Goal: Task Accomplishment & Management: Complete application form

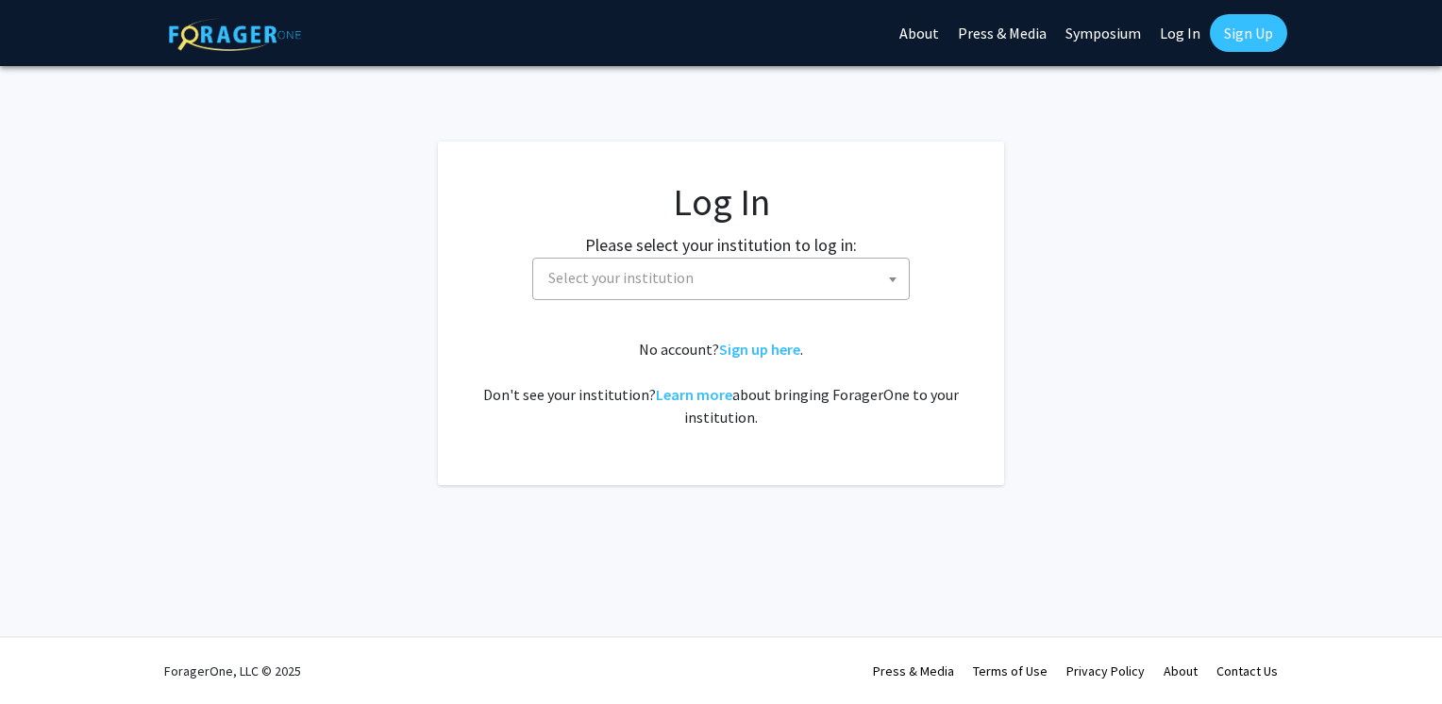
select select
click at [635, 270] on span "Select your institution" at bounding box center [620, 277] width 145 height 19
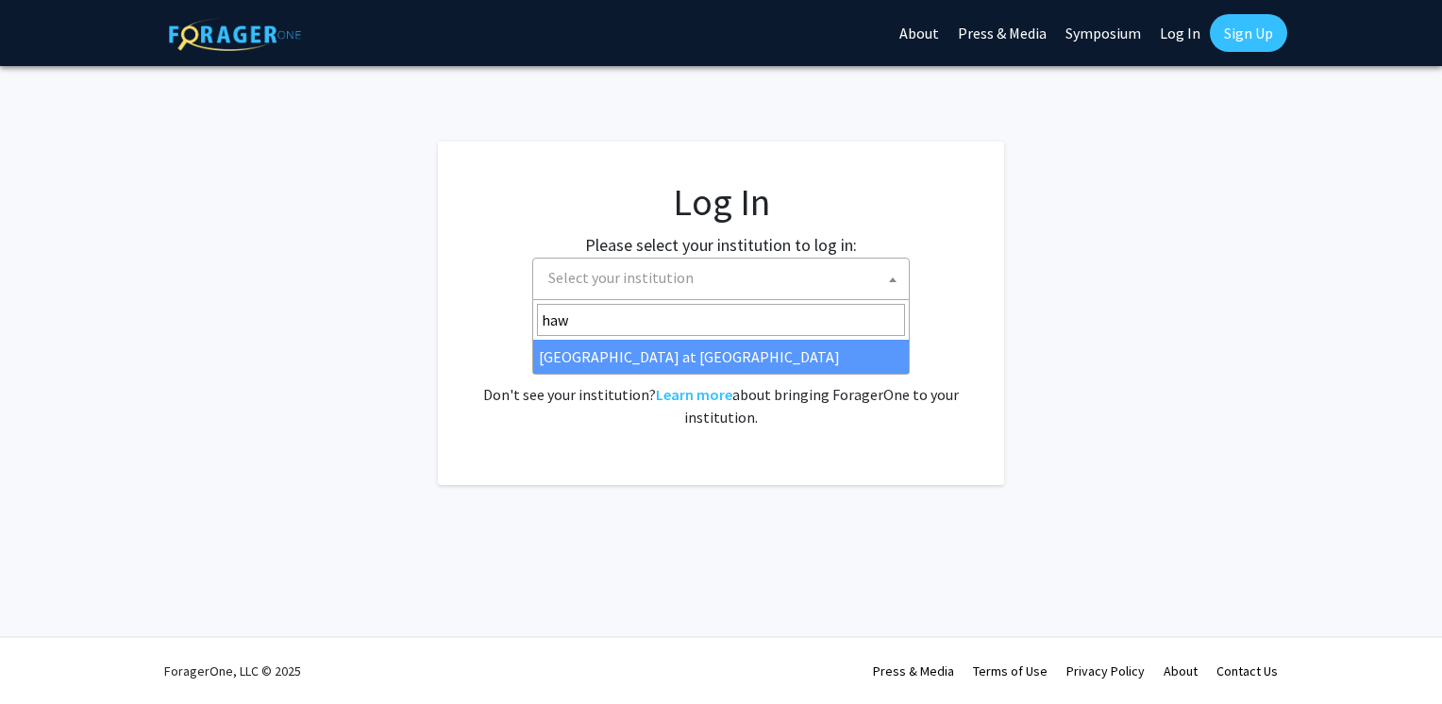
type input "haw"
select select "18"
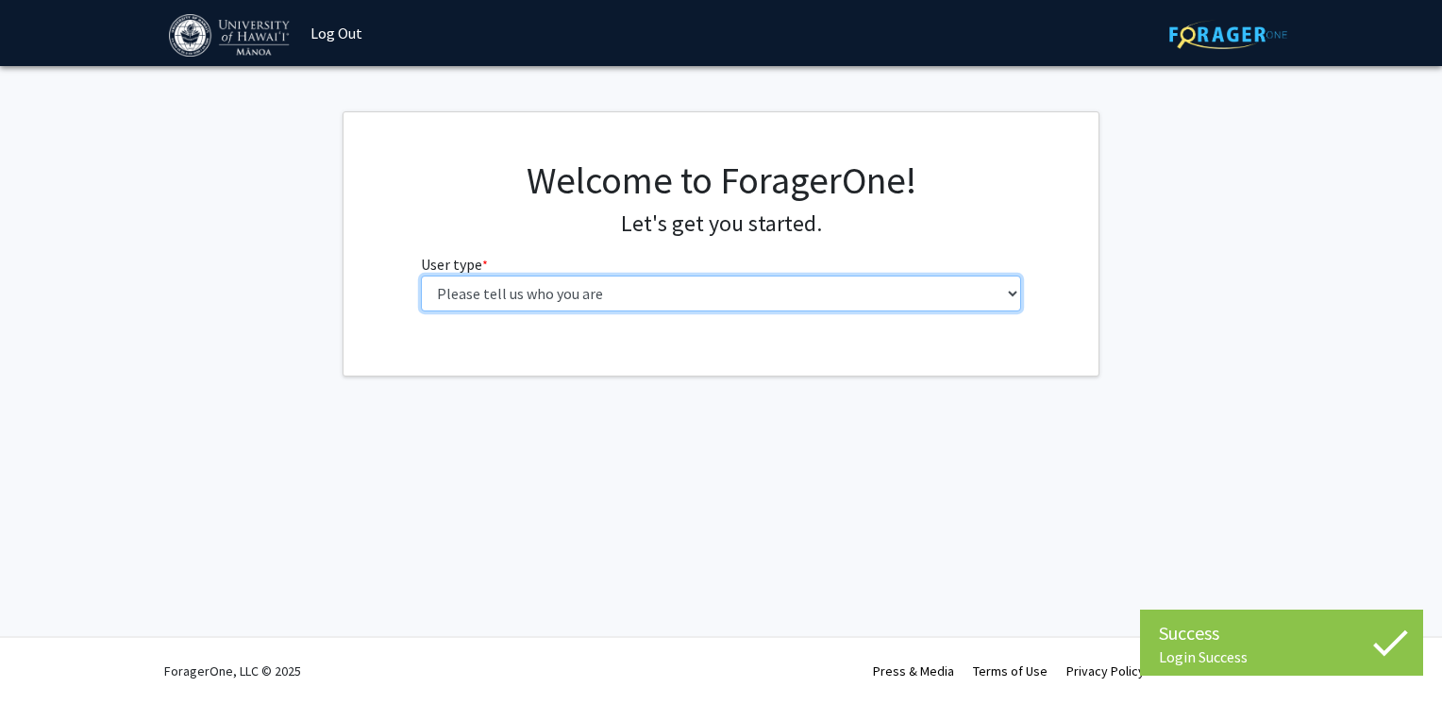
click at [576, 282] on select "Please tell us who you are Undergraduate Student Master's Student Doctoral Cand…" at bounding box center [721, 294] width 601 height 36
click at [421, 276] on select "Please tell us who you are Undergraduate Student Master's Student Doctoral Cand…" at bounding box center [721, 294] width 601 height 36
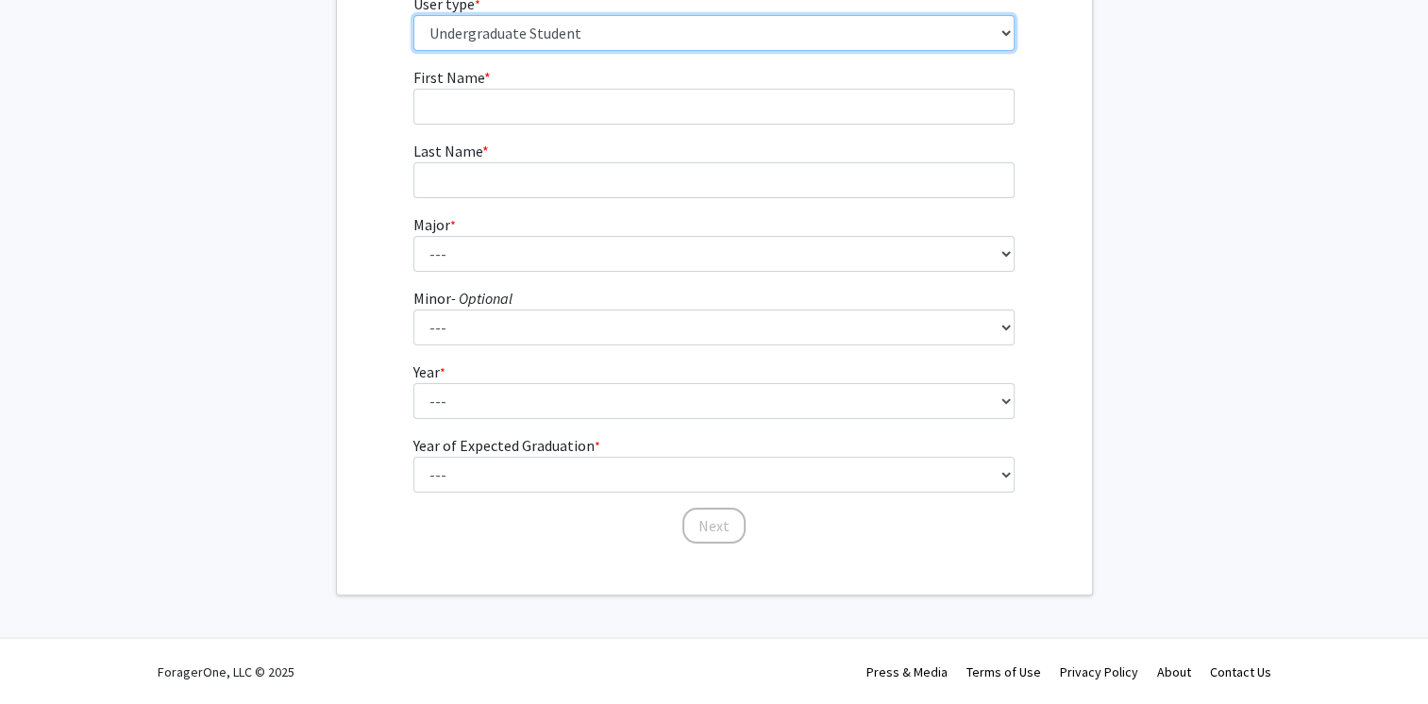
scroll to position [166, 0]
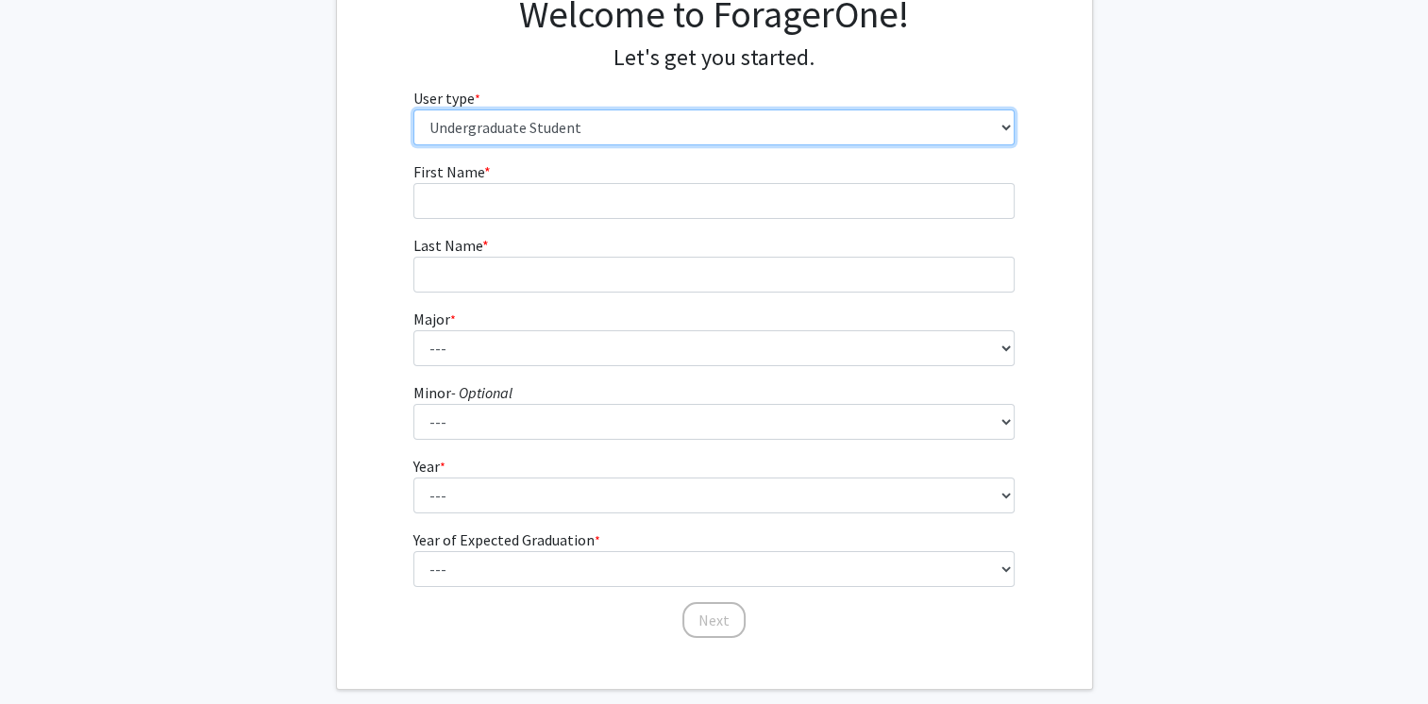
click at [615, 140] on select "Please tell us who you are Undergraduate Student Master's Student Doctoral Cand…" at bounding box center [713, 127] width 601 height 36
select select "5: faculty"
click at [413, 124] on select "Please tell us who you are Undergraduate Student Master's Student Doctoral Cand…" at bounding box center [713, 127] width 601 height 36
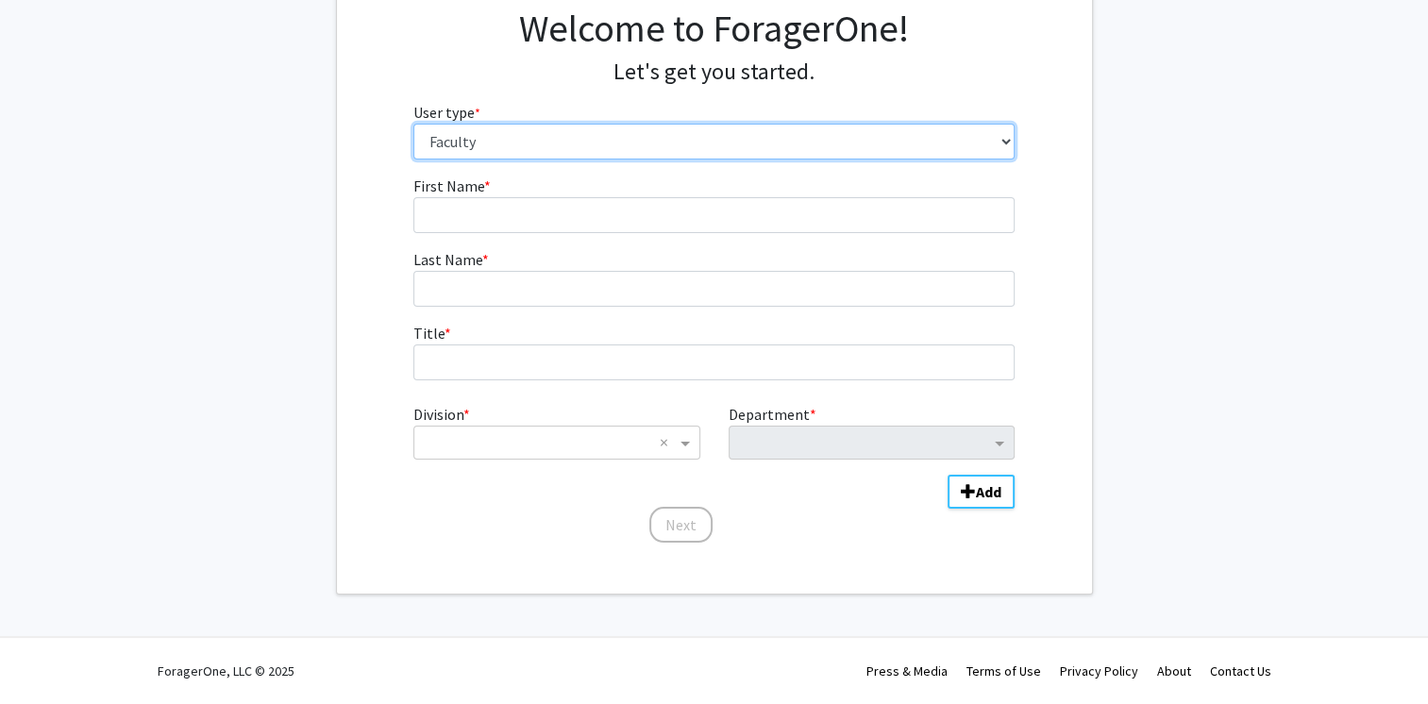
scroll to position [151, 0]
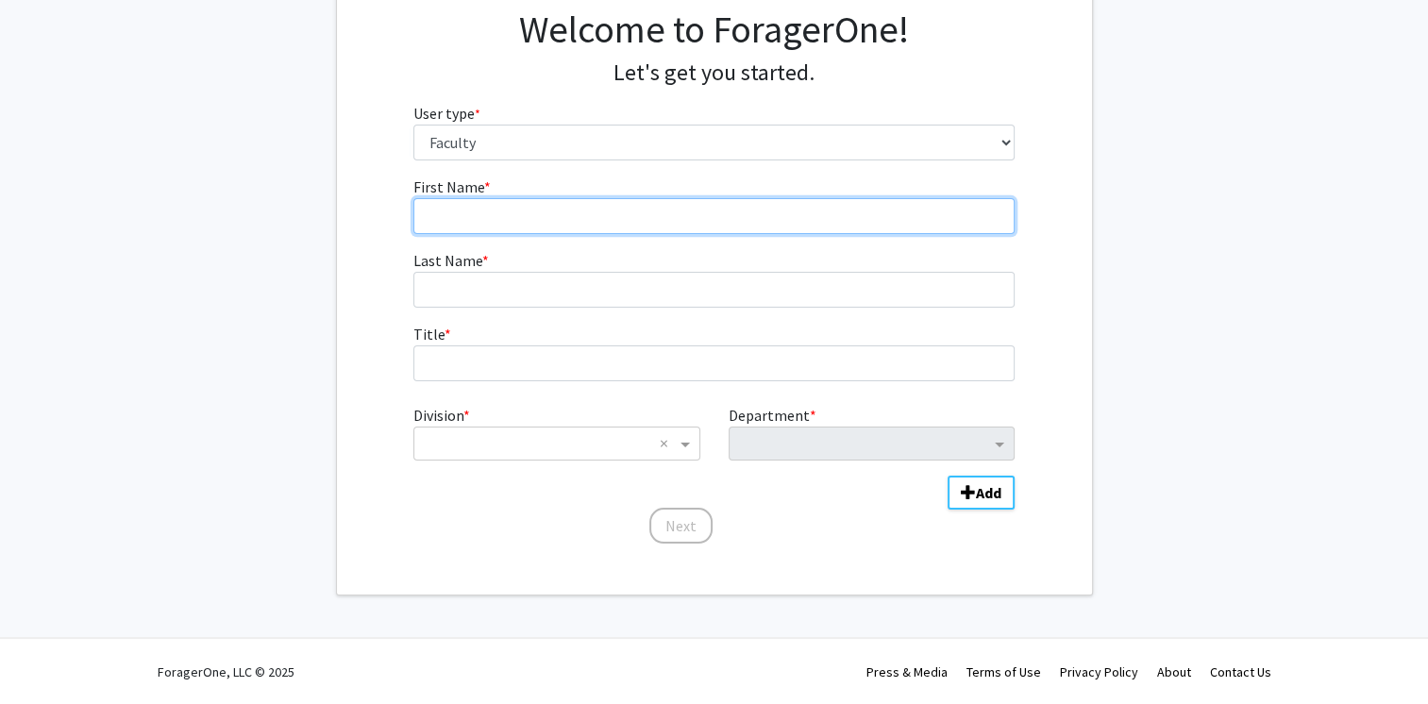
click at [494, 228] on input "First Name * required" at bounding box center [713, 216] width 601 height 36
type input "[PERSON_NAME]"
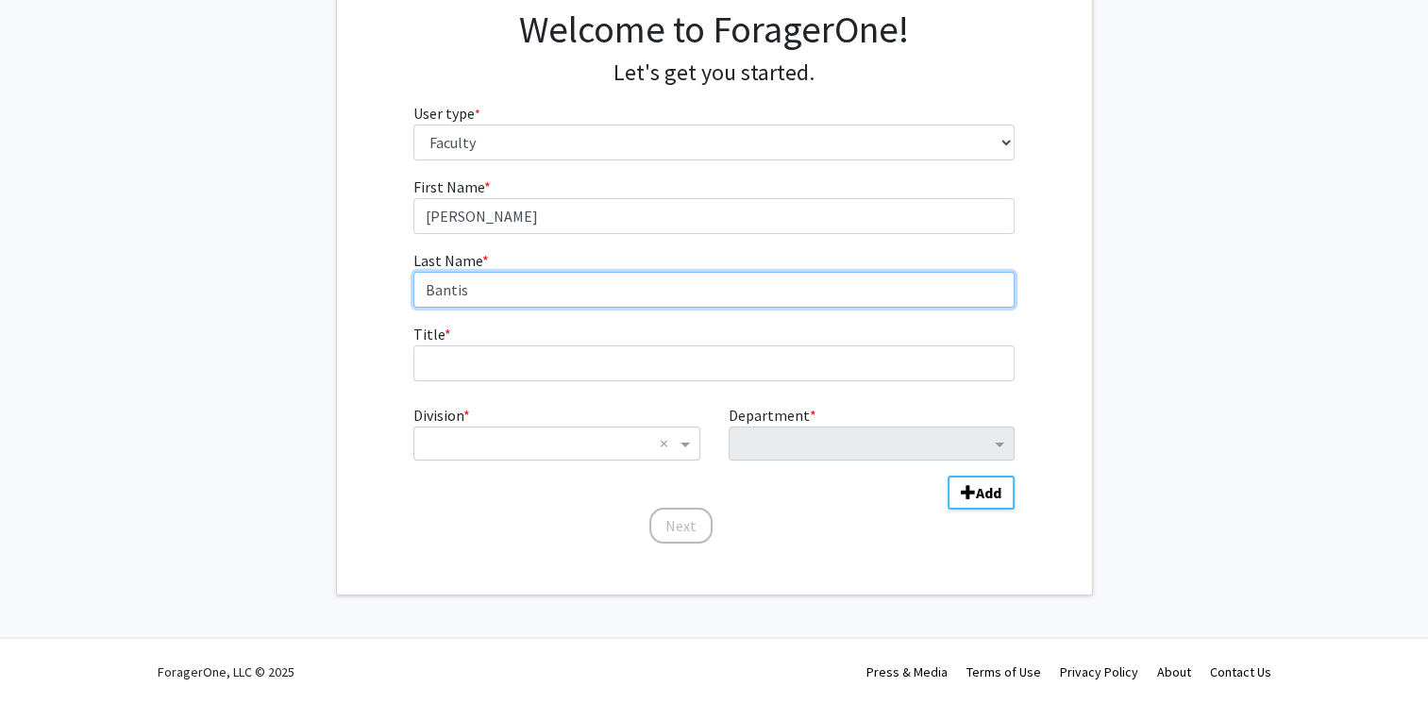
type input "Bantis"
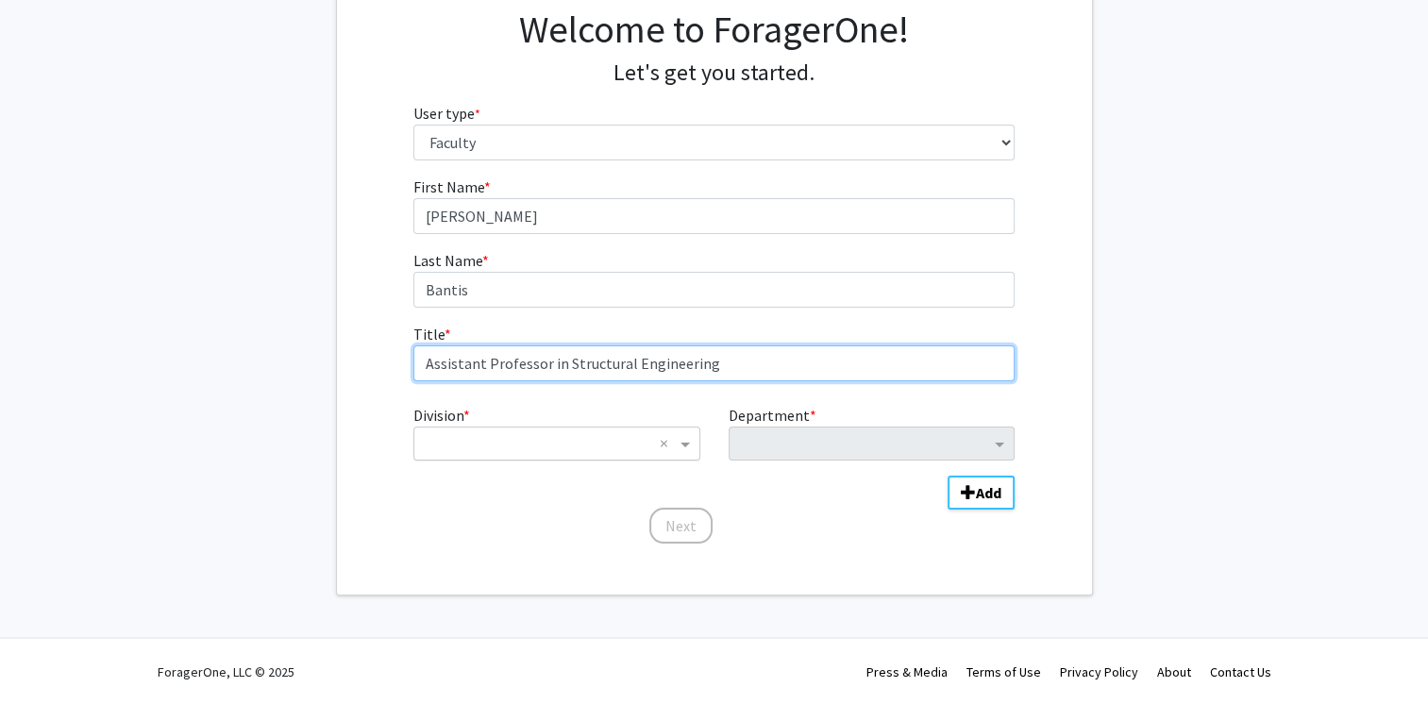
type input "Assistant Professor in Structural Engineering"
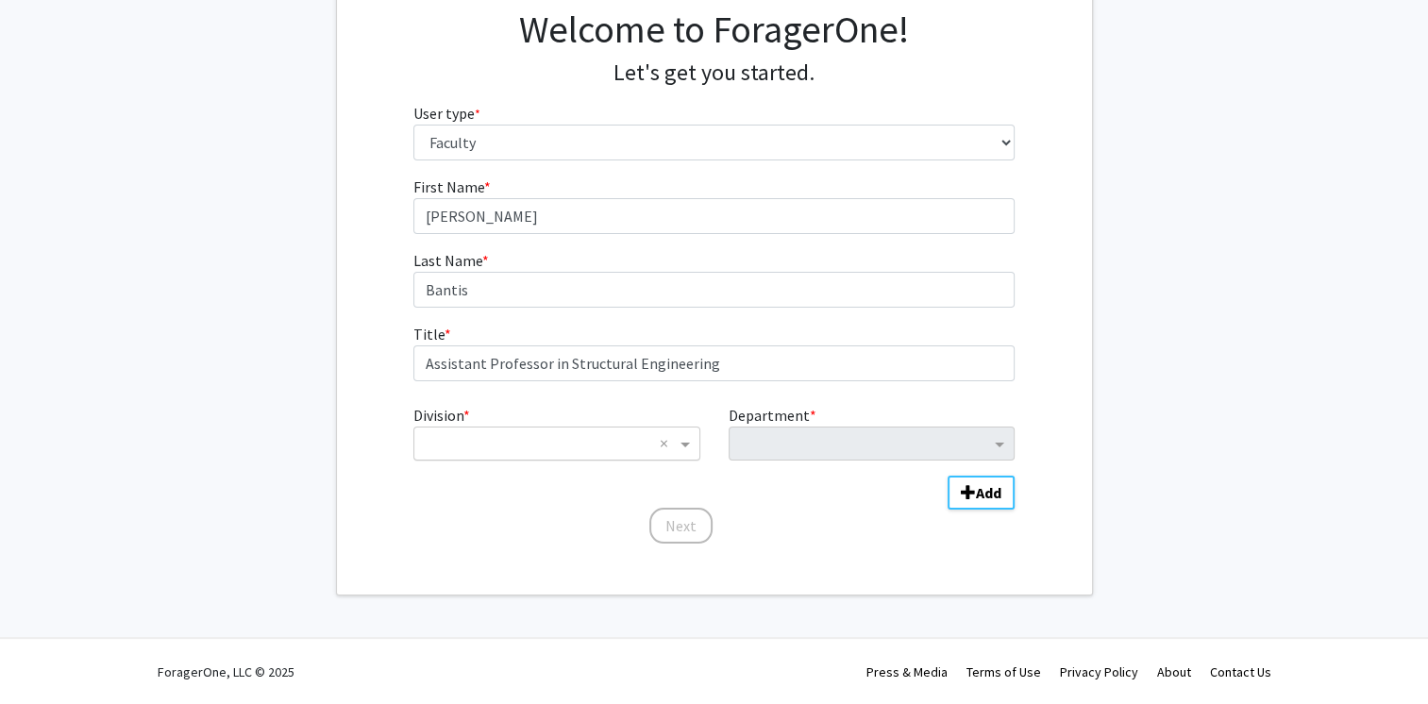
click at [578, 449] on input "Division" at bounding box center [537, 443] width 227 height 23
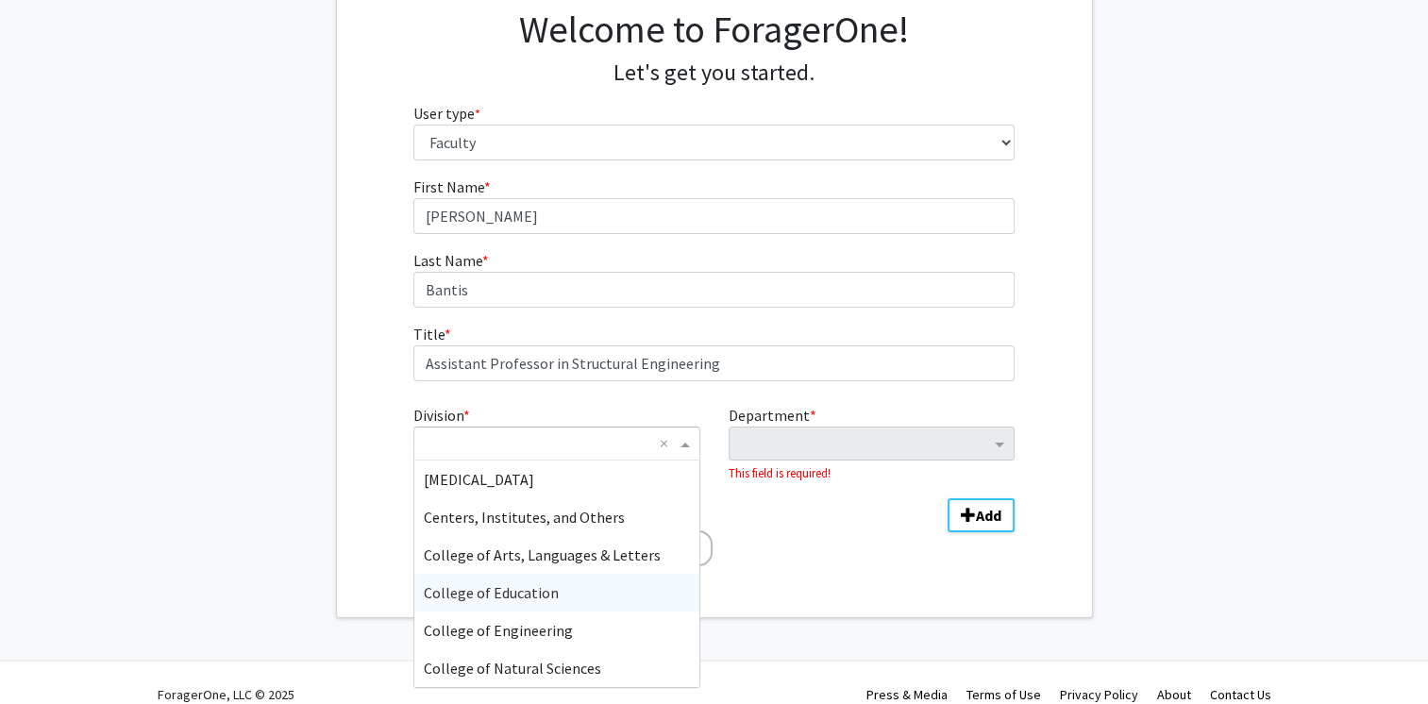
click at [562, 581] on div "College of Education" at bounding box center [556, 593] width 284 height 38
click at [562, 581] on div "Welcome to ForagerOne! Let's get you started. User type * required Please tell …" at bounding box center [714, 289] width 755 height 656
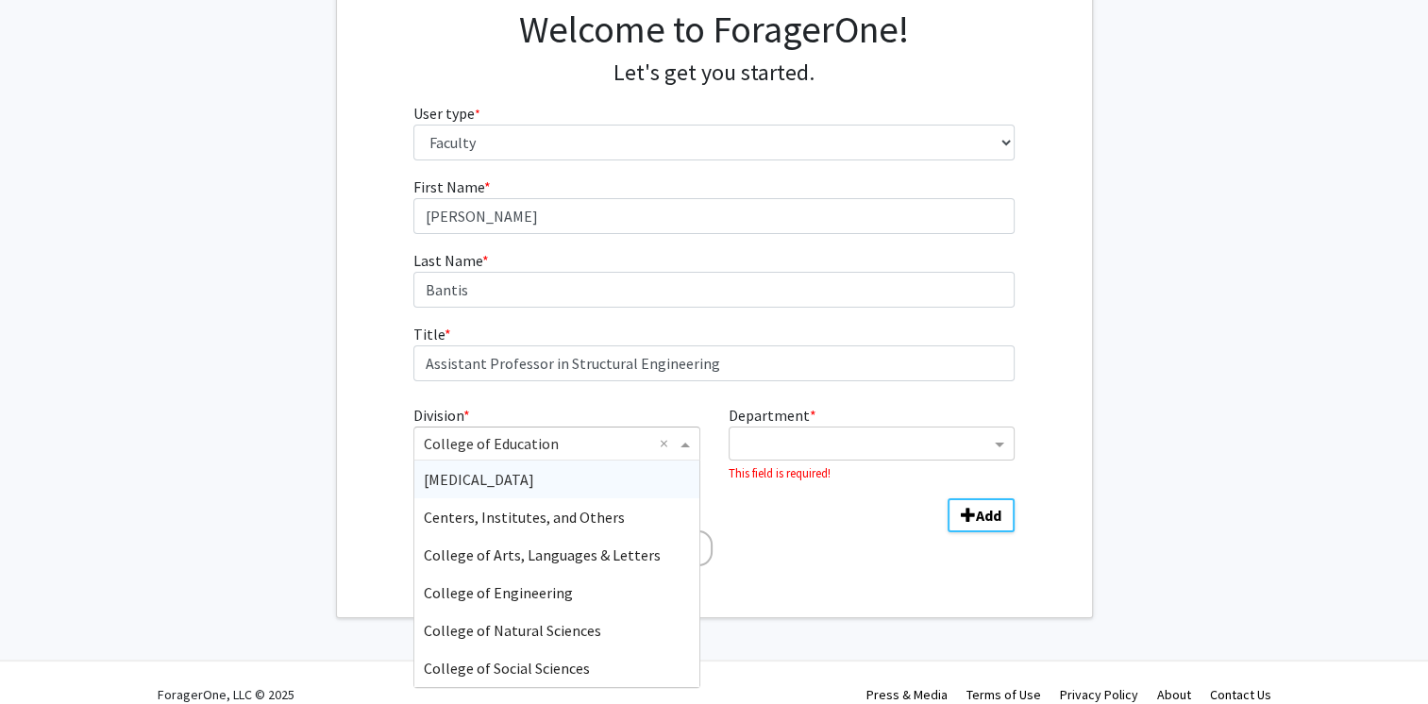
drag, startPoint x: 562, startPoint y: 581, endPoint x: 517, endPoint y: 438, distance: 150.1
click at [517, 438] on input "Division" at bounding box center [537, 443] width 227 height 23
click at [539, 602] on div "College of Engineering" at bounding box center [556, 593] width 284 height 38
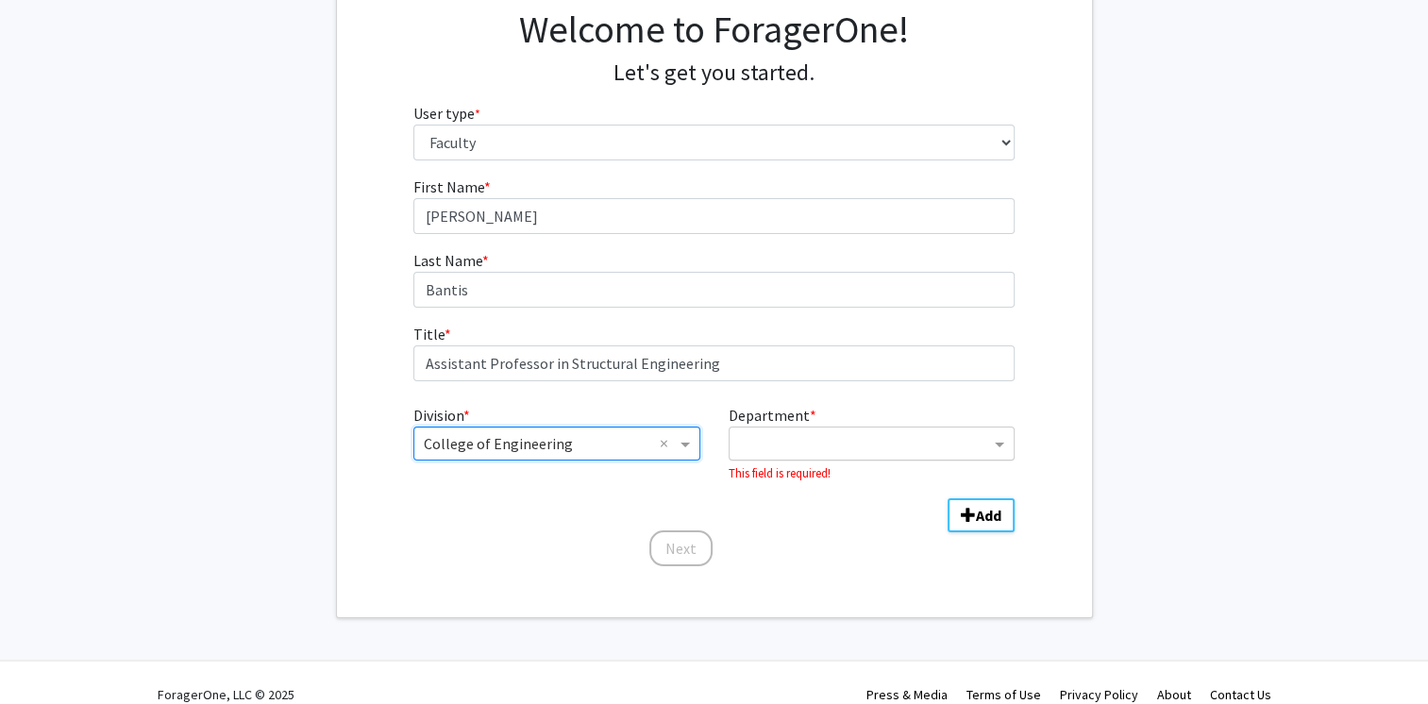
click at [925, 452] on input "Department" at bounding box center [864, 444] width 251 height 23
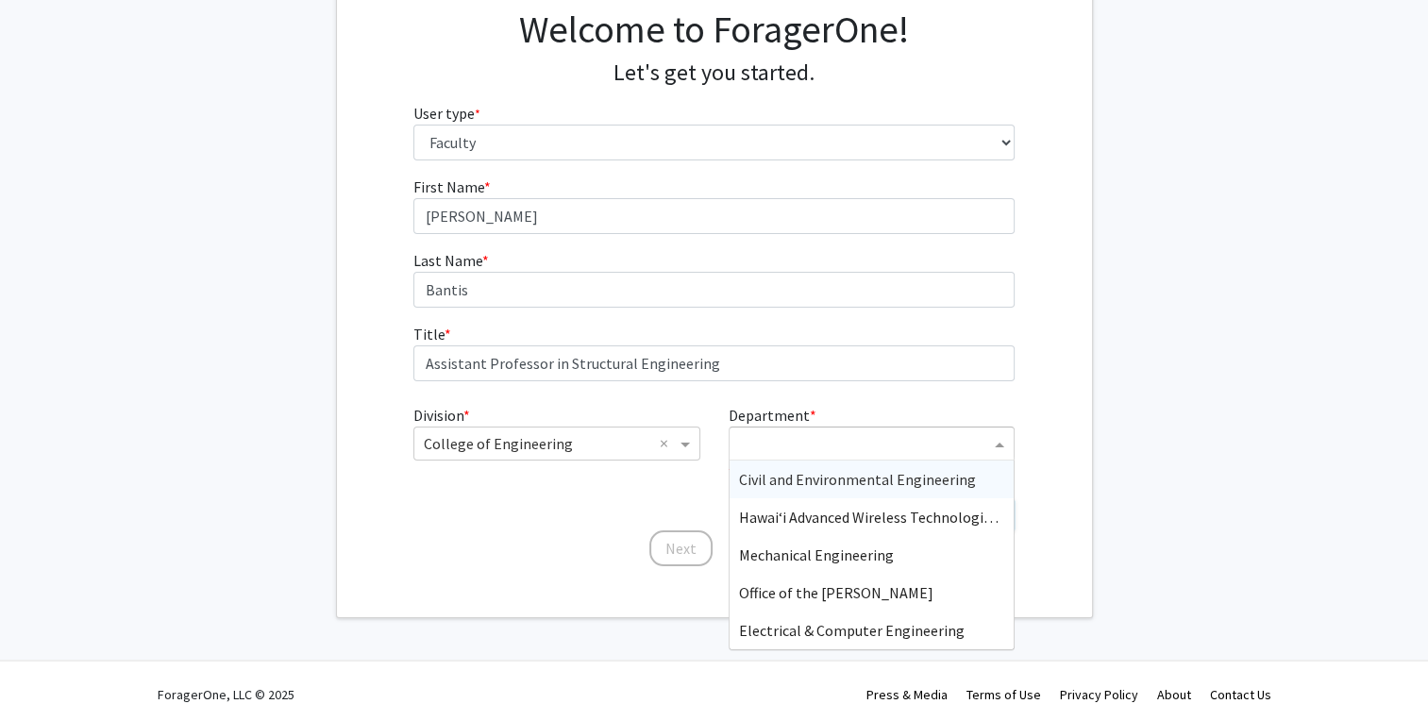
click at [911, 477] on span "Civil and Environmental Engineering" at bounding box center [857, 479] width 237 height 19
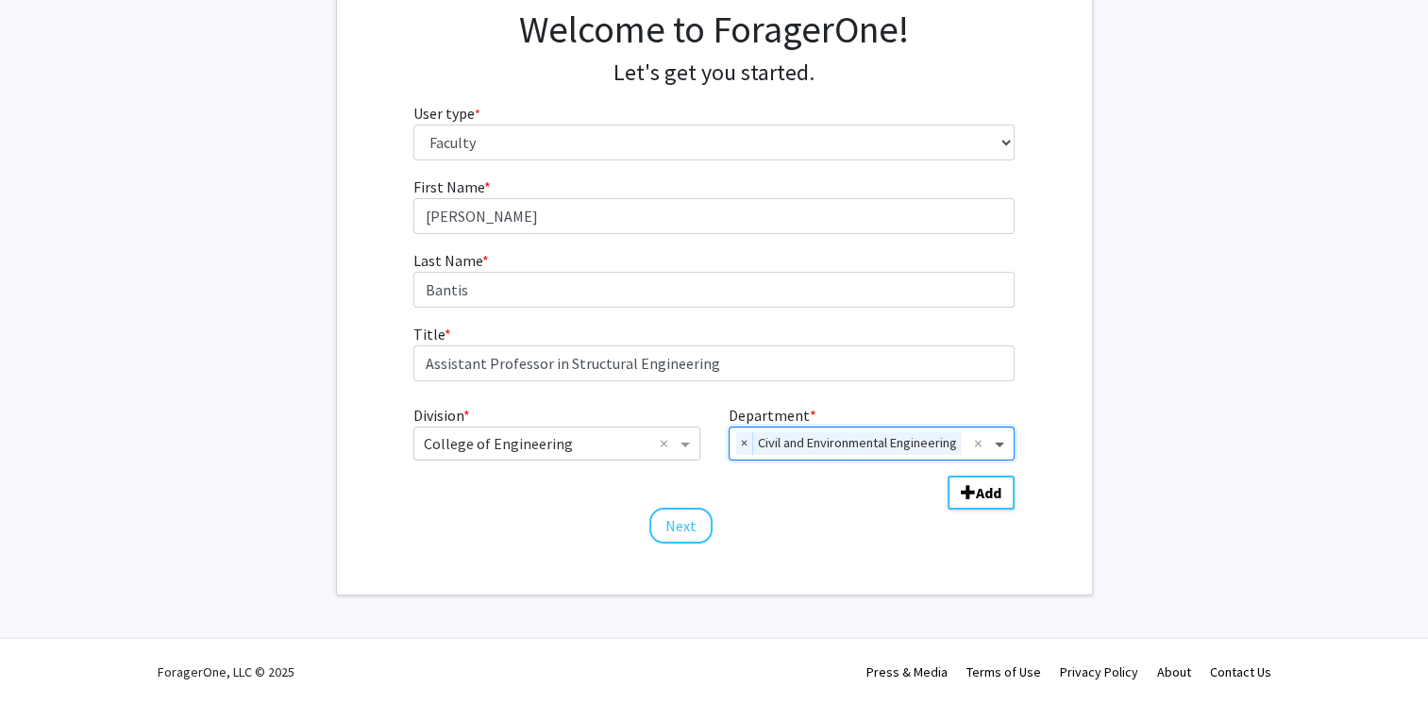
click at [998, 455] on span "Department" at bounding box center [1002, 443] width 24 height 23
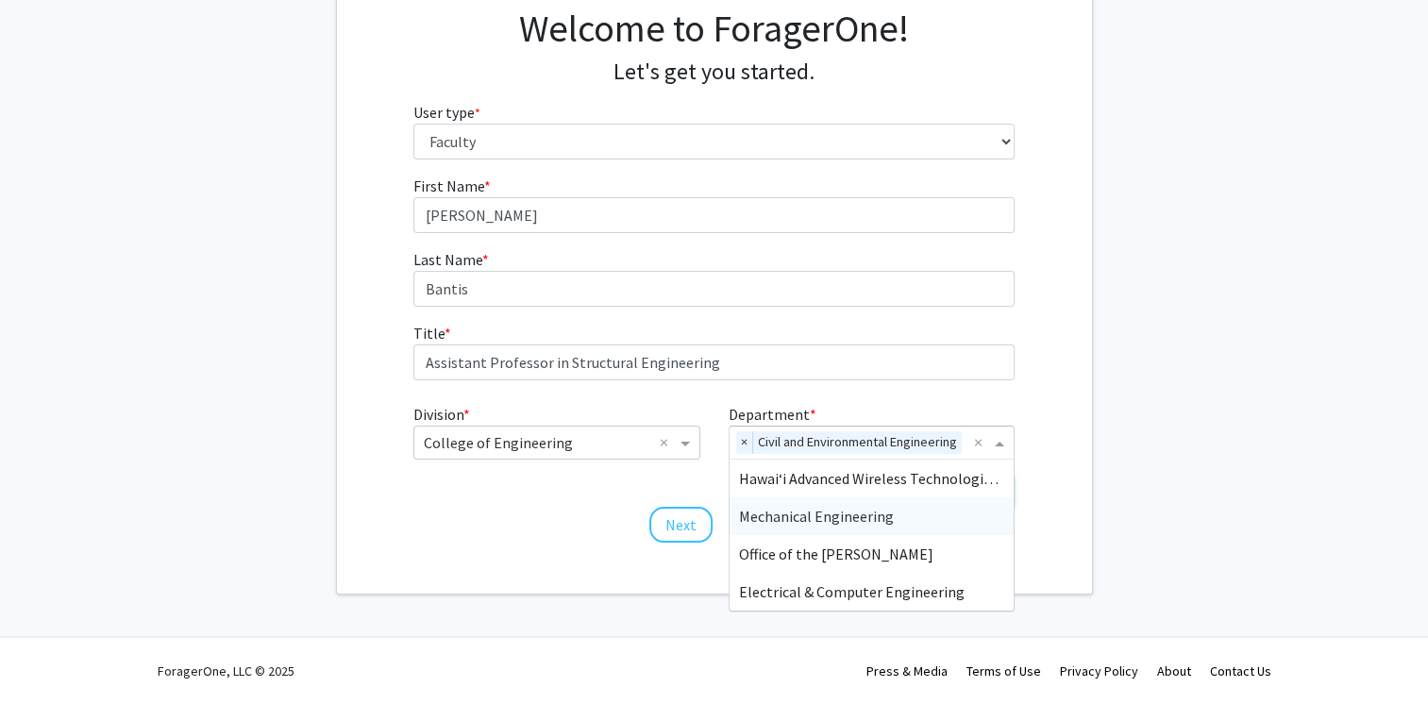
scroll to position [176, 0]
click at [1142, 443] on fg-get-started "Welcome to ForagerOne! Let's get you started. User type * required Please tell …" at bounding box center [714, 276] width 1428 height 635
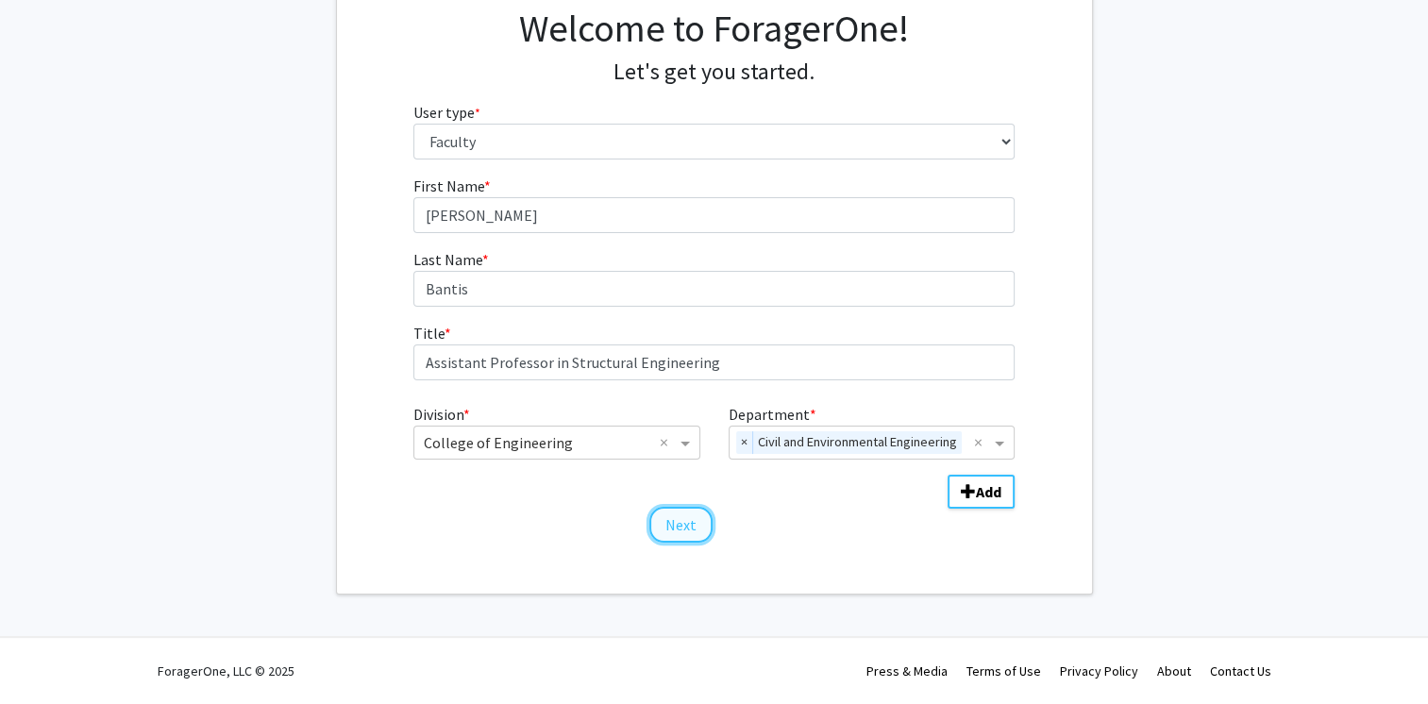
click at [699, 536] on button "Next" at bounding box center [680, 525] width 63 height 36
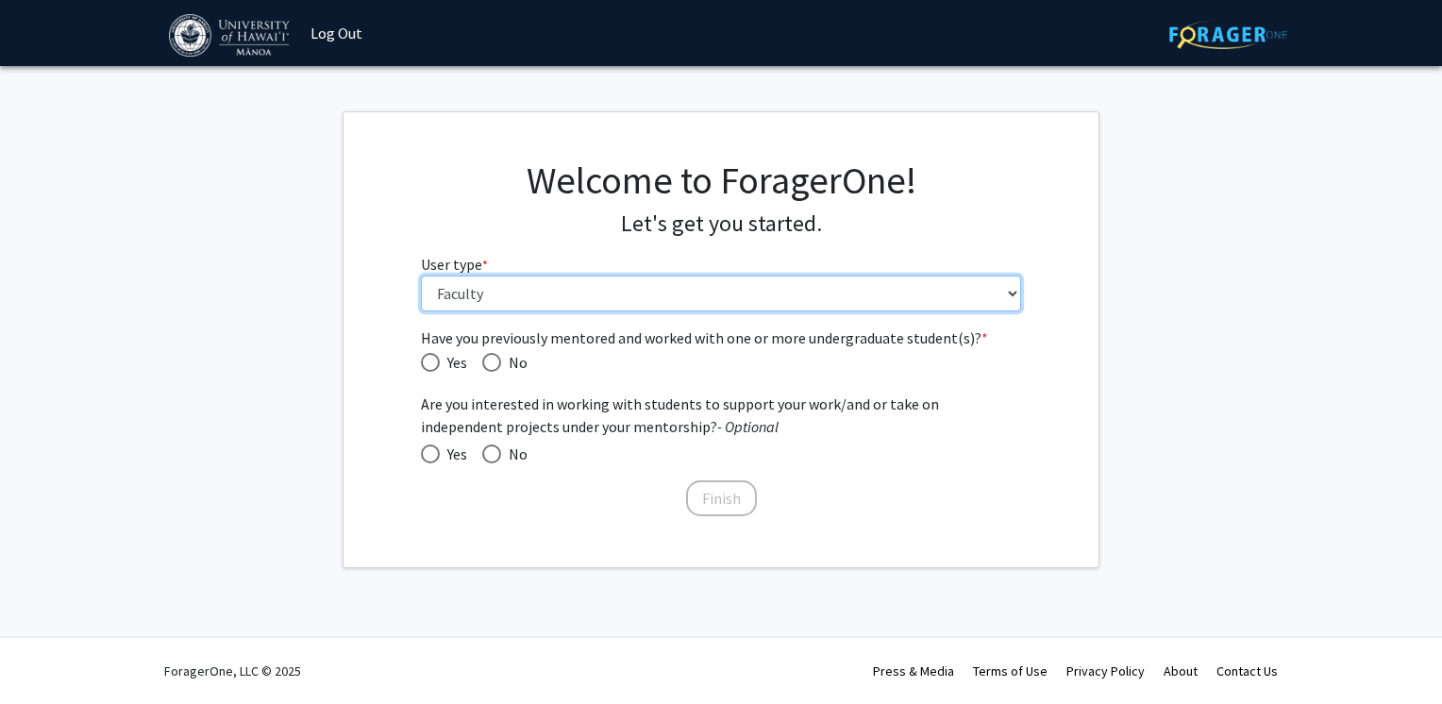
click at [560, 277] on select "Please tell us who you are Undergraduate Student Master's Student Doctoral Cand…" at bounding box center [721, 294] width 601 height 36
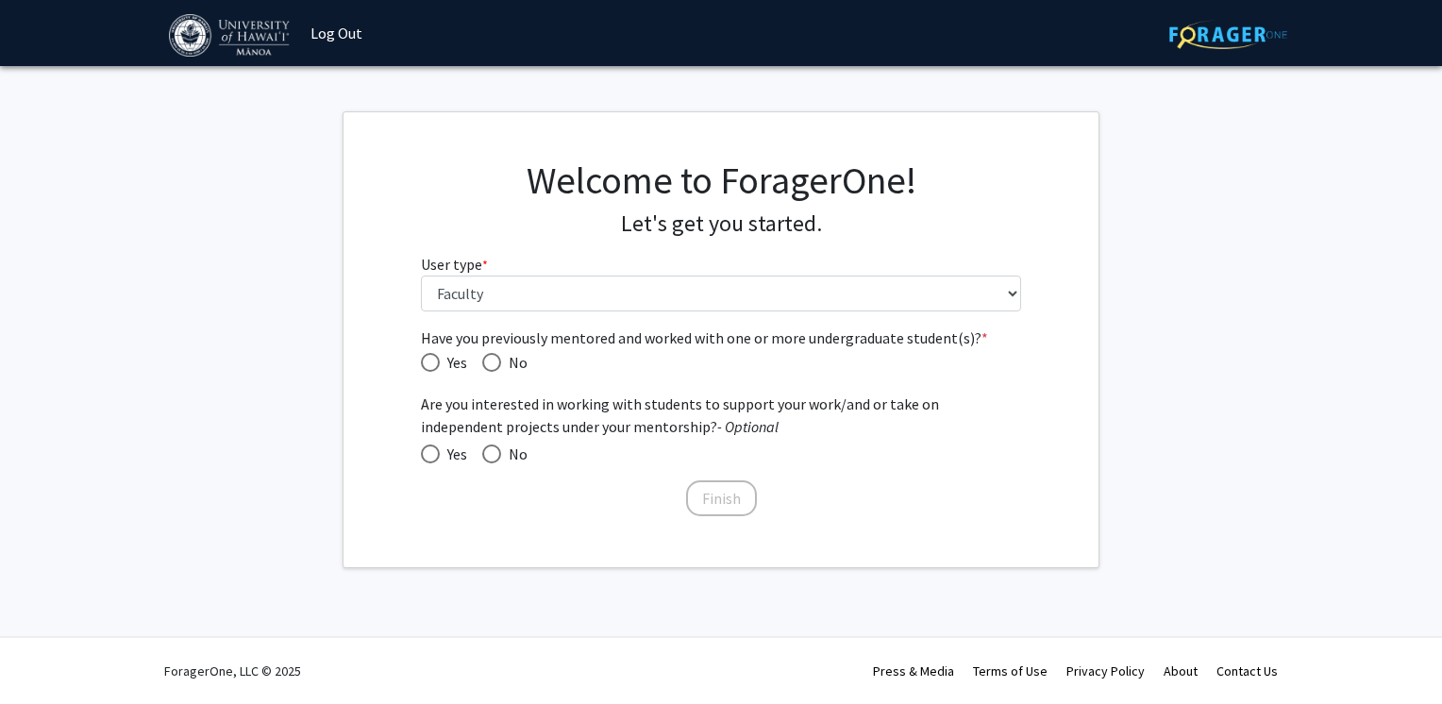
click at [485, 364] on span "Have you previously mentored and worked with one or more undergraduate student(…" at bounding box center [491, 362] width 19 height 19
click at [485, 364] on input "No" at bounding box center [491, 362] width 19 height 19
radio input "true"
click at [442, 455] on span "Yes" at bounding box center [453, 454] width 27 height 23
click at [440, 455] on input "Yes" at bounding box center [430, 453] width 19 height 19
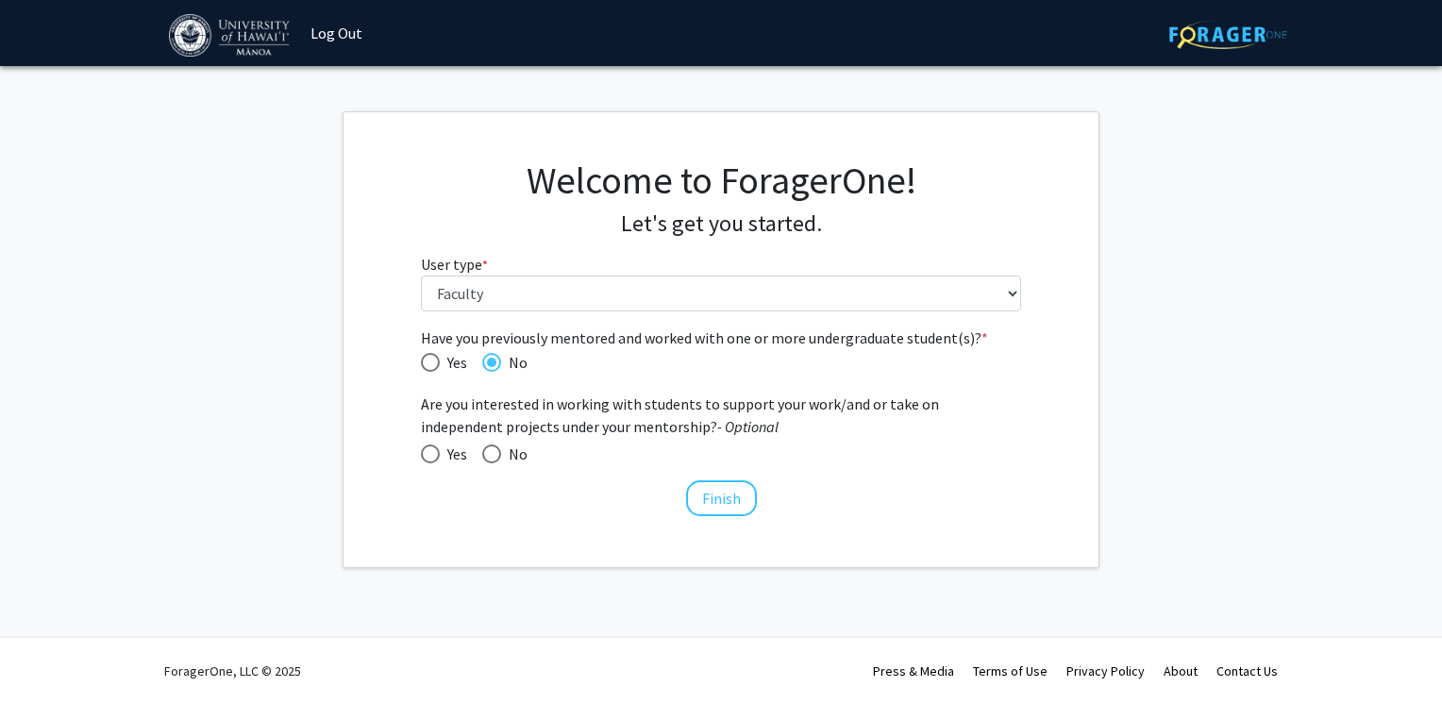
radio input "true"
click at [739, 507] on button "Finish" at bounding box center [721, 498] width 71 height 36
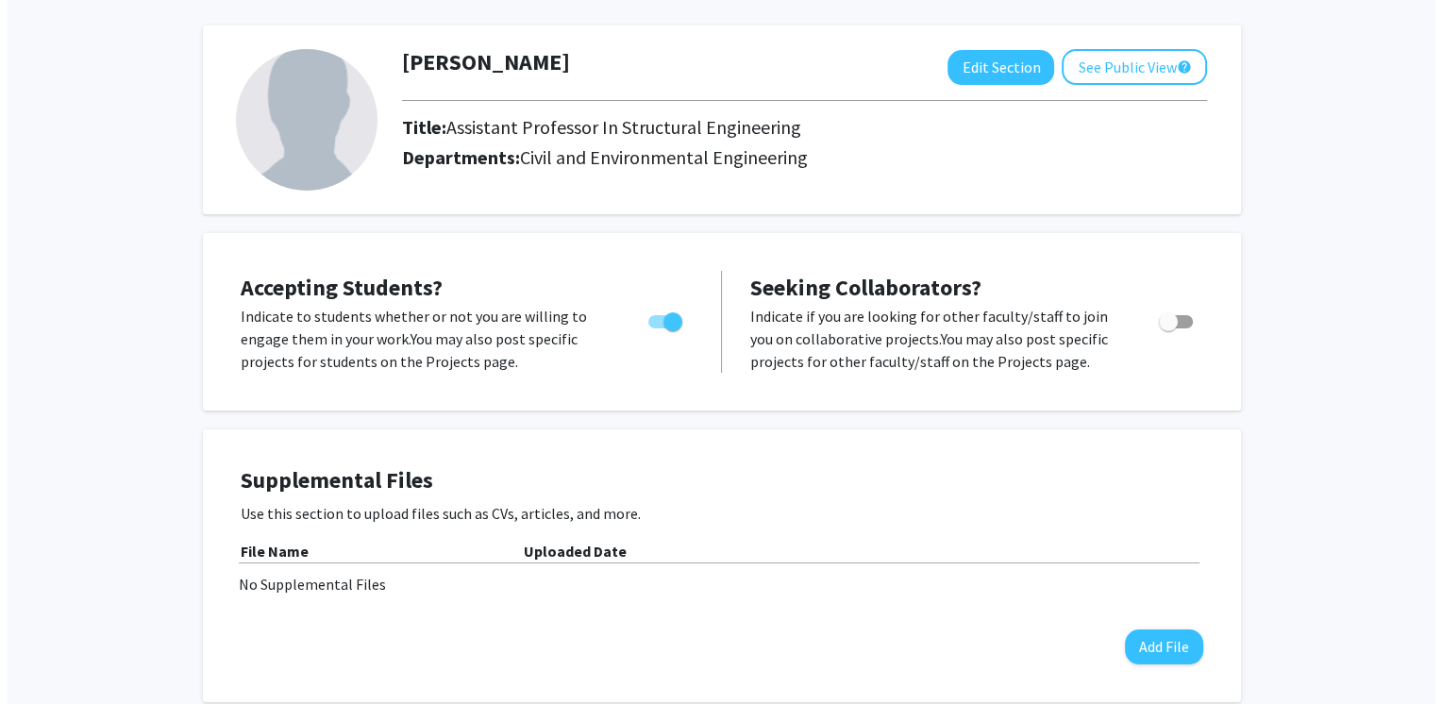
scroll to position [189, 0]
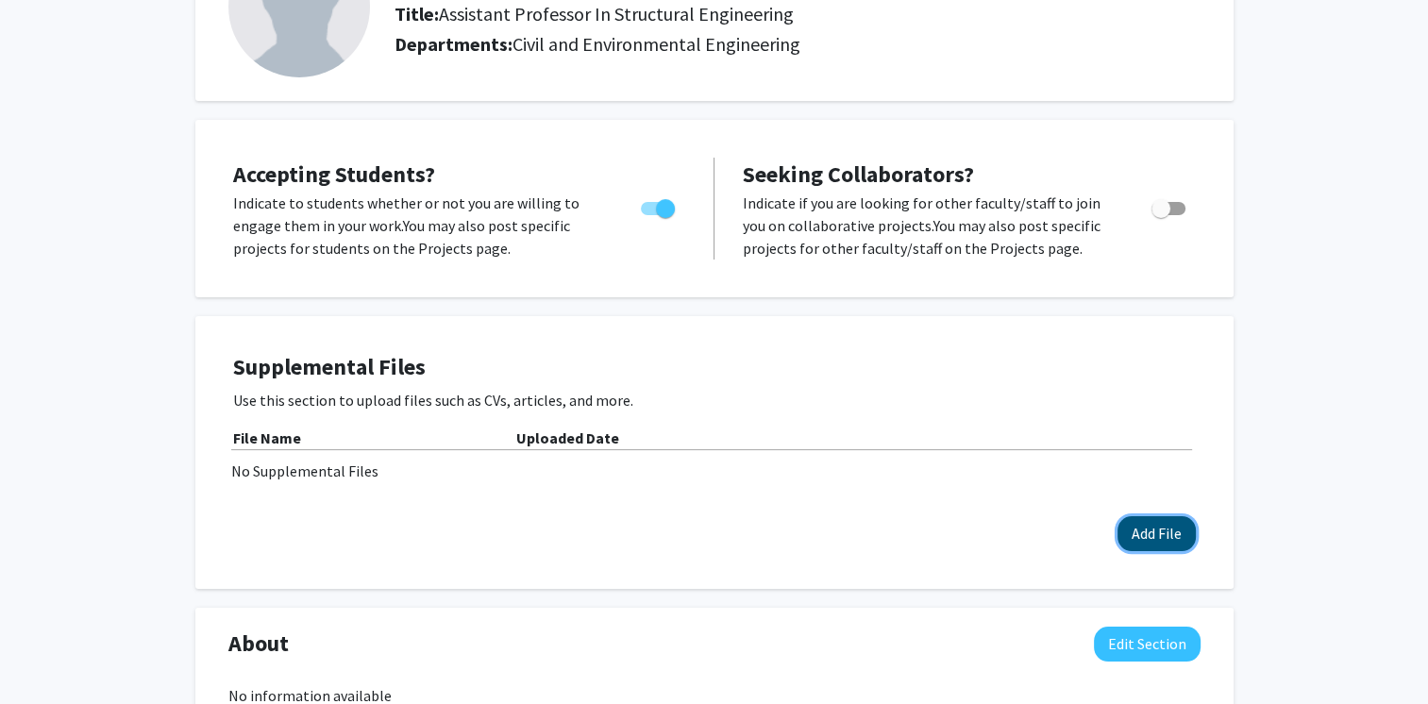
click at [1163, 533] on button "Add File" at bounding box center [1156, 533] width 78 height 35
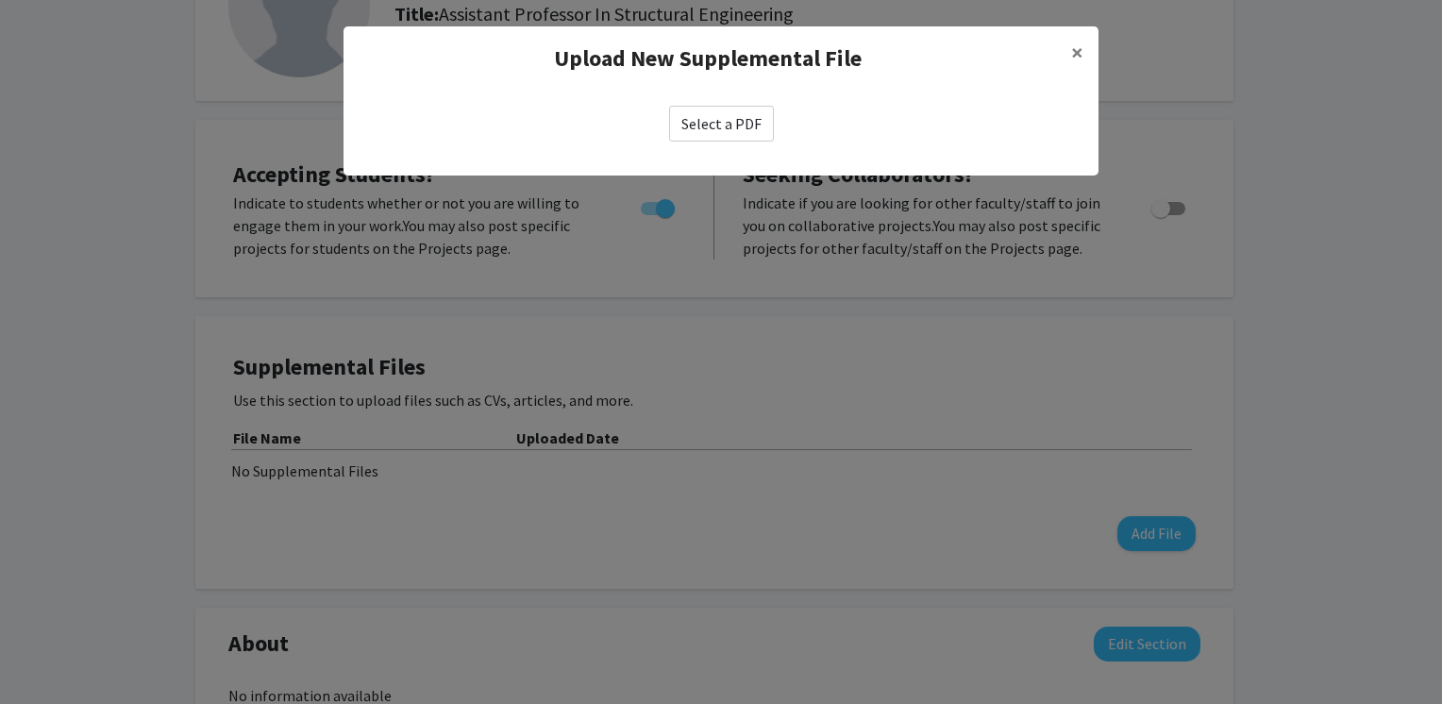
click at [726, 129] on label "Select a PDF" at bounding box center [721, 124] width 105 height 36
click at [0, 0] on input "Select a PDF" at bounding box center [0, 0] width 0 height 0
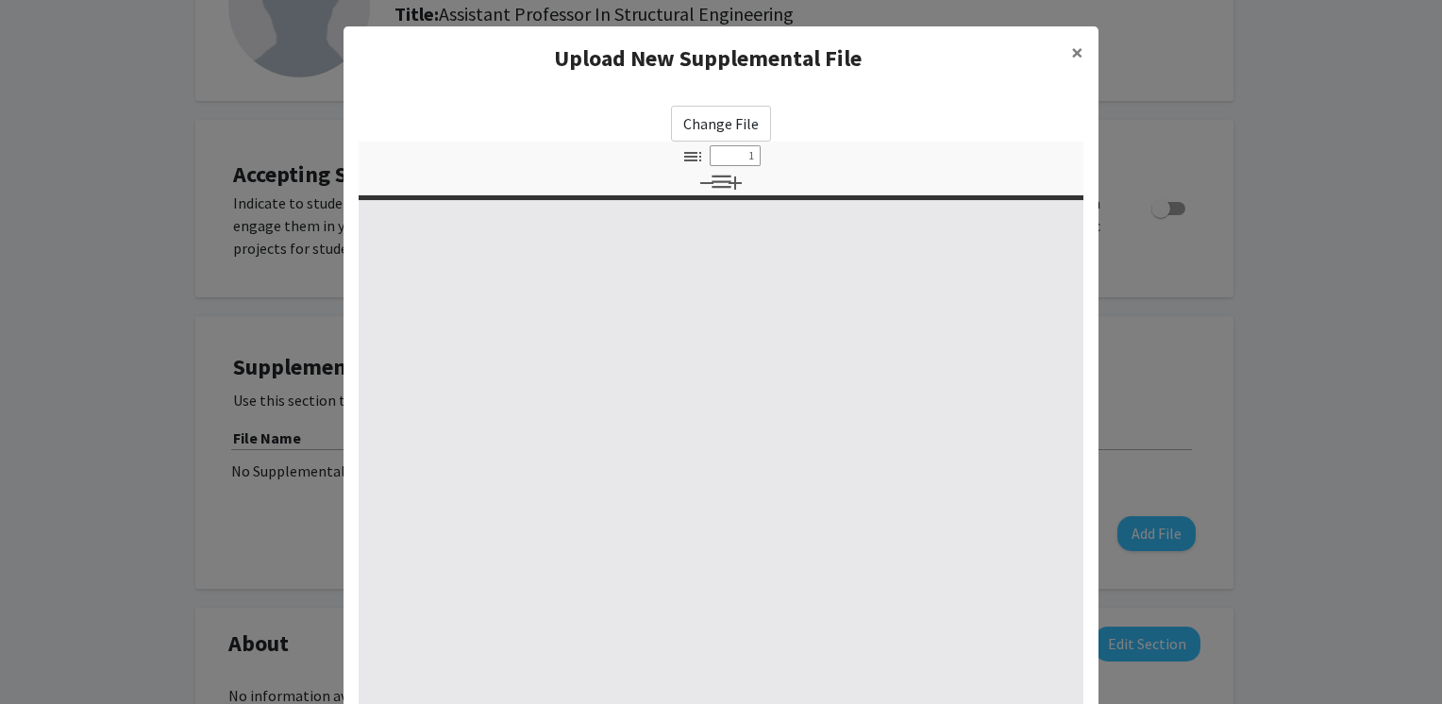
select select "custom"
type input "0"
select select "custom"
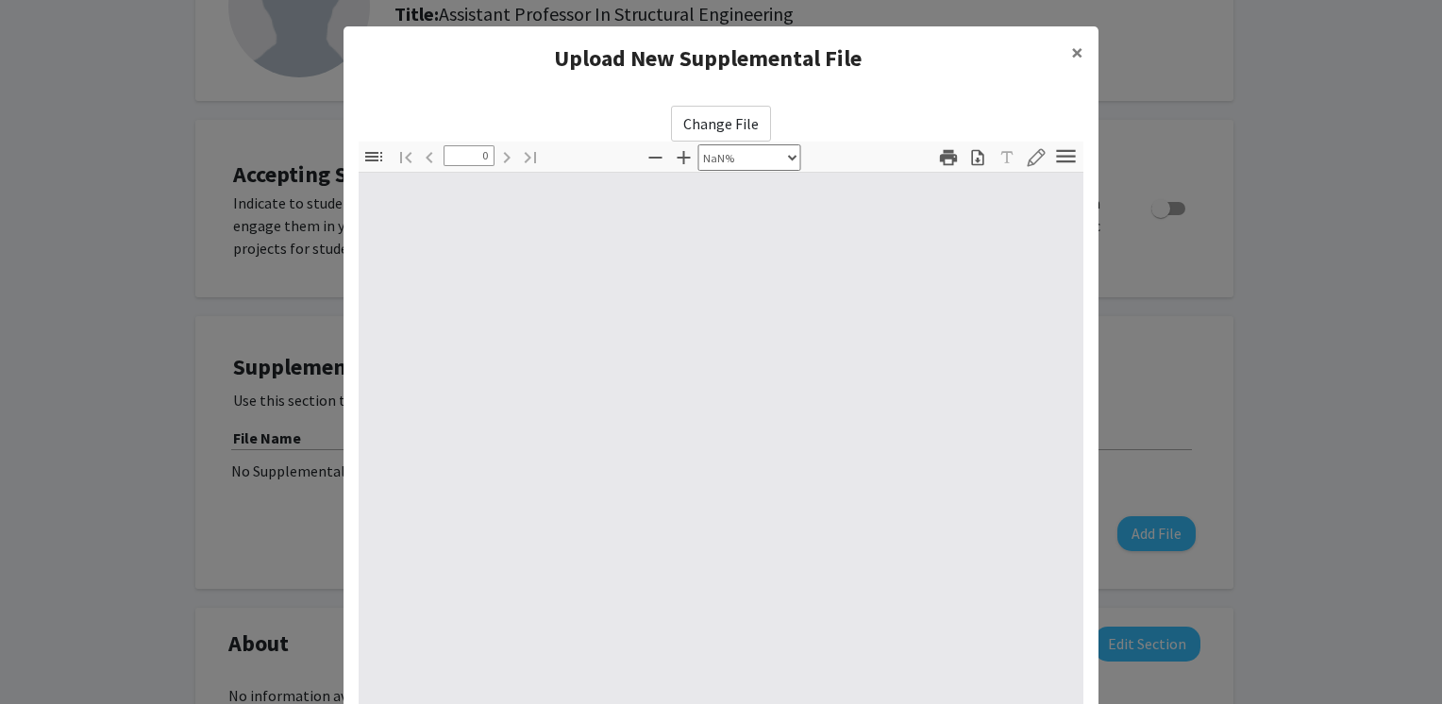
type input "1"
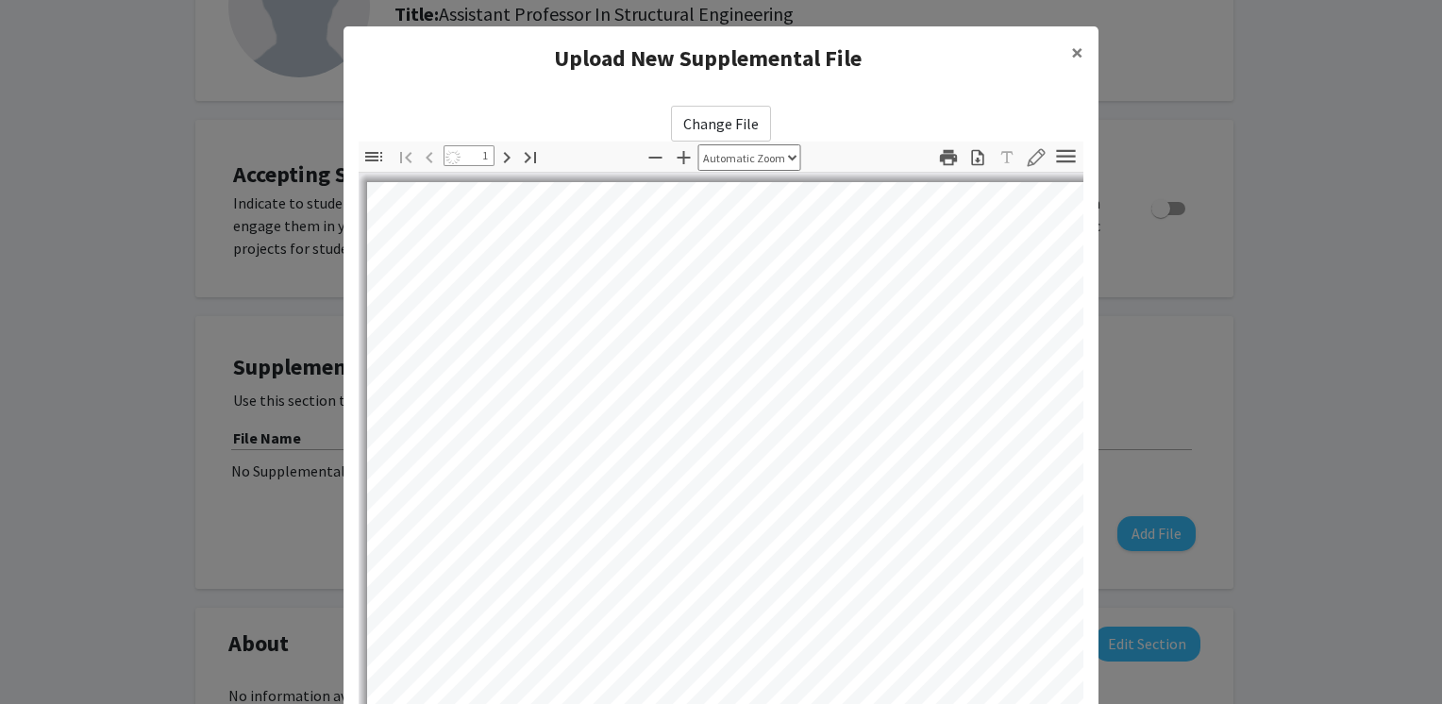
select select "auto"
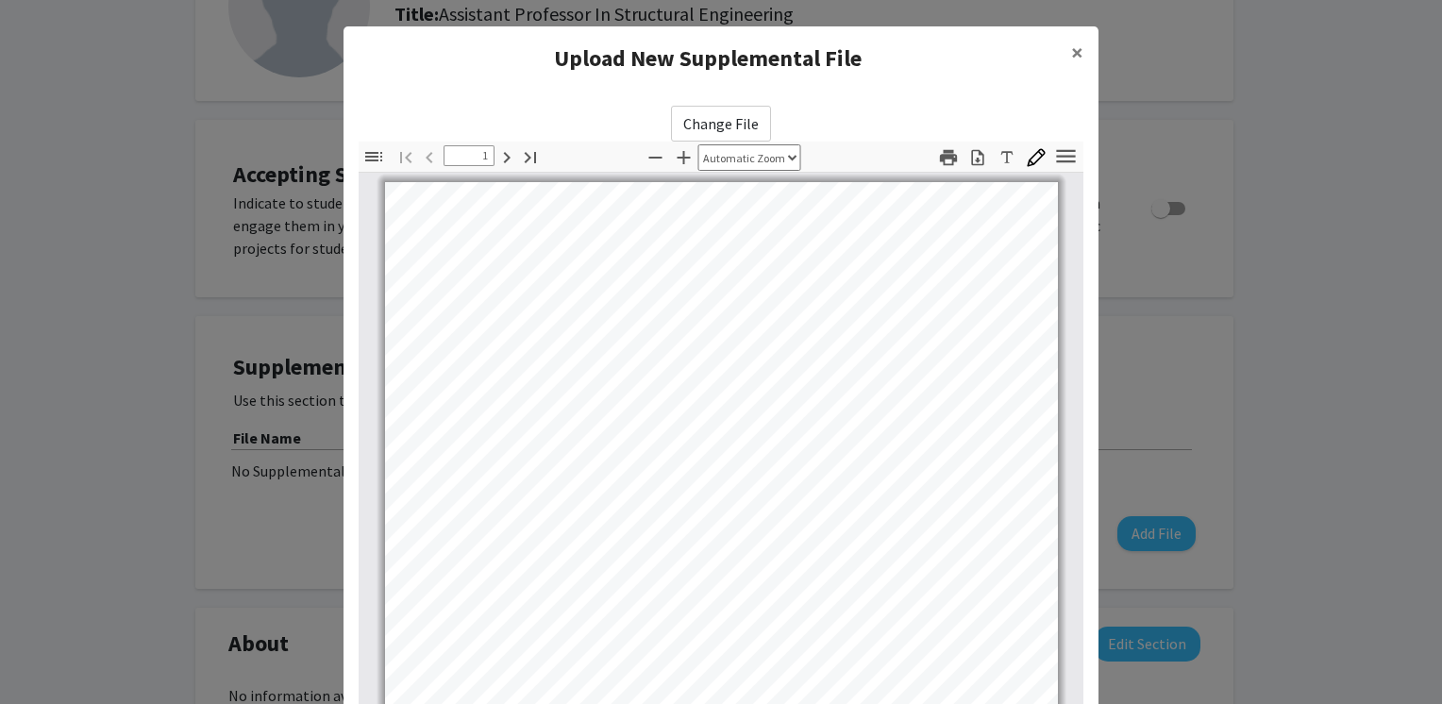
scroll to position [0, 0]
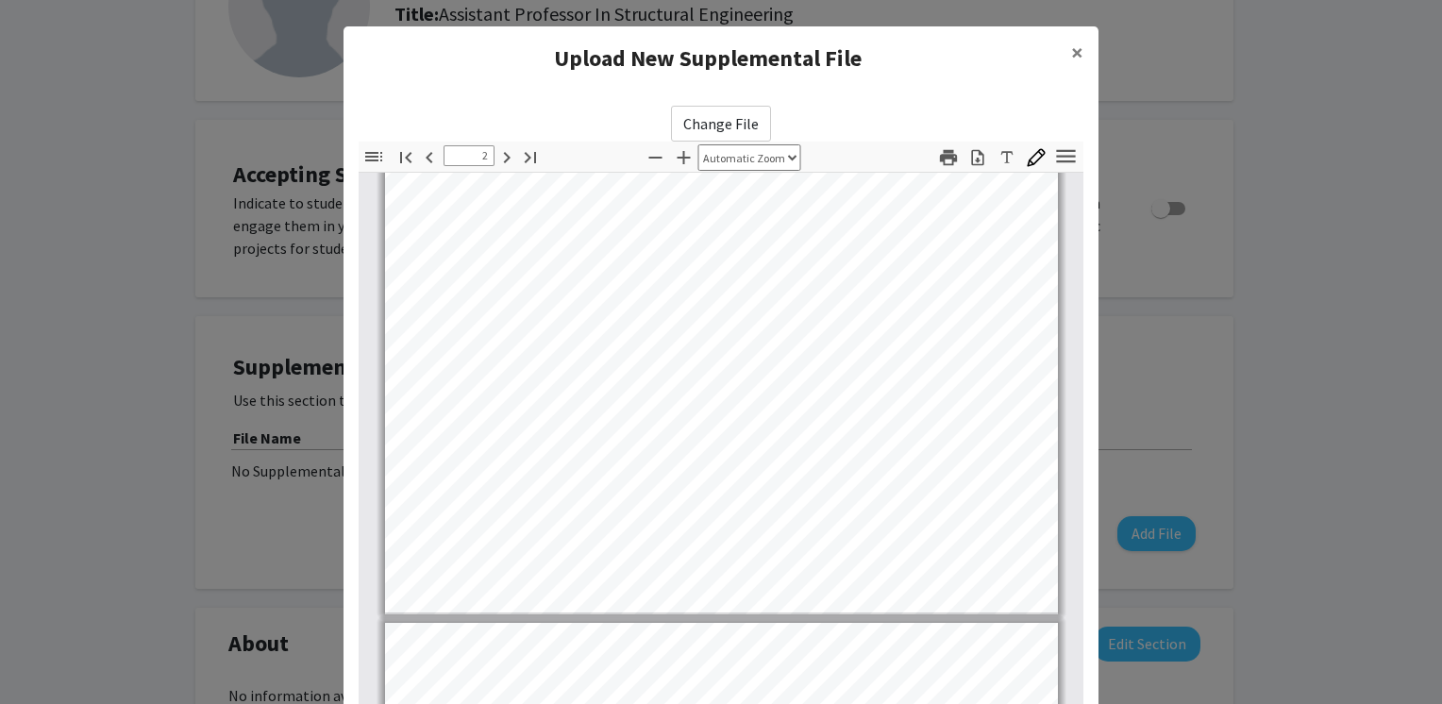
type input "3"
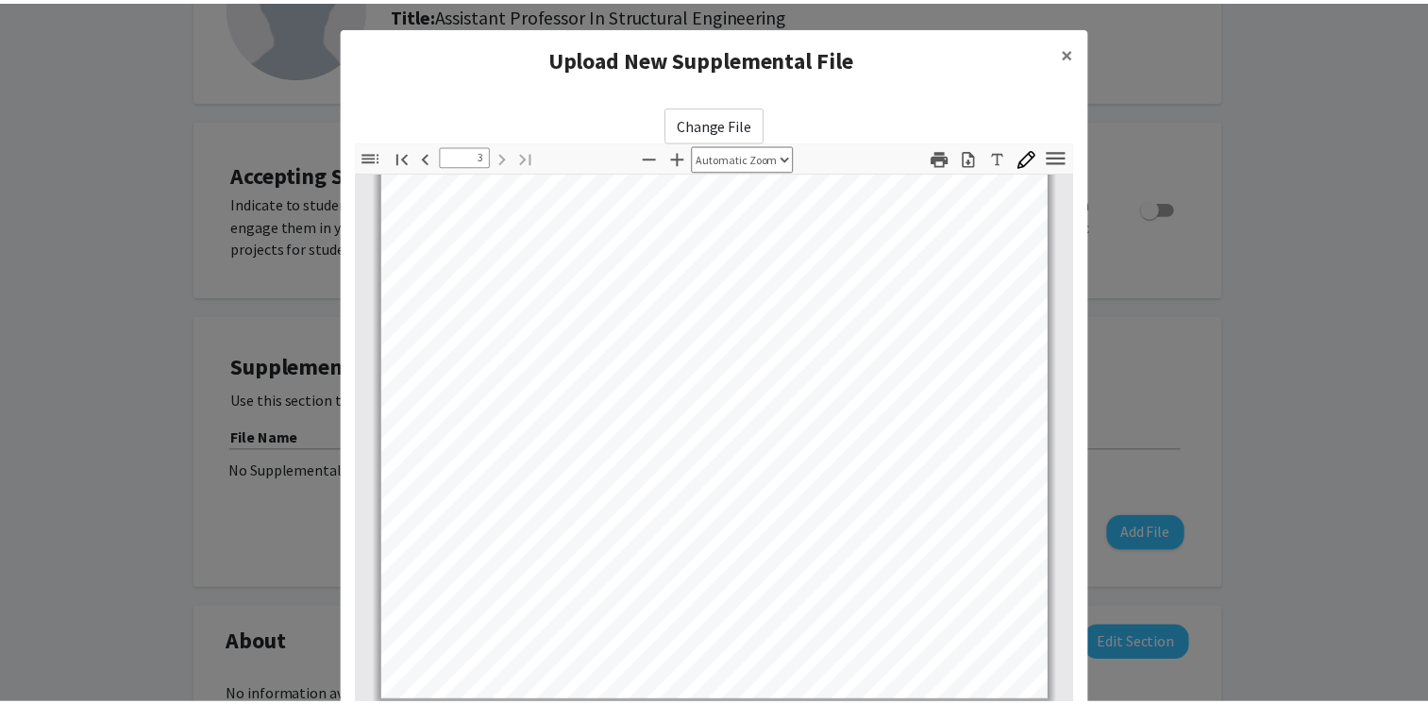
scroll to position [189, 0]
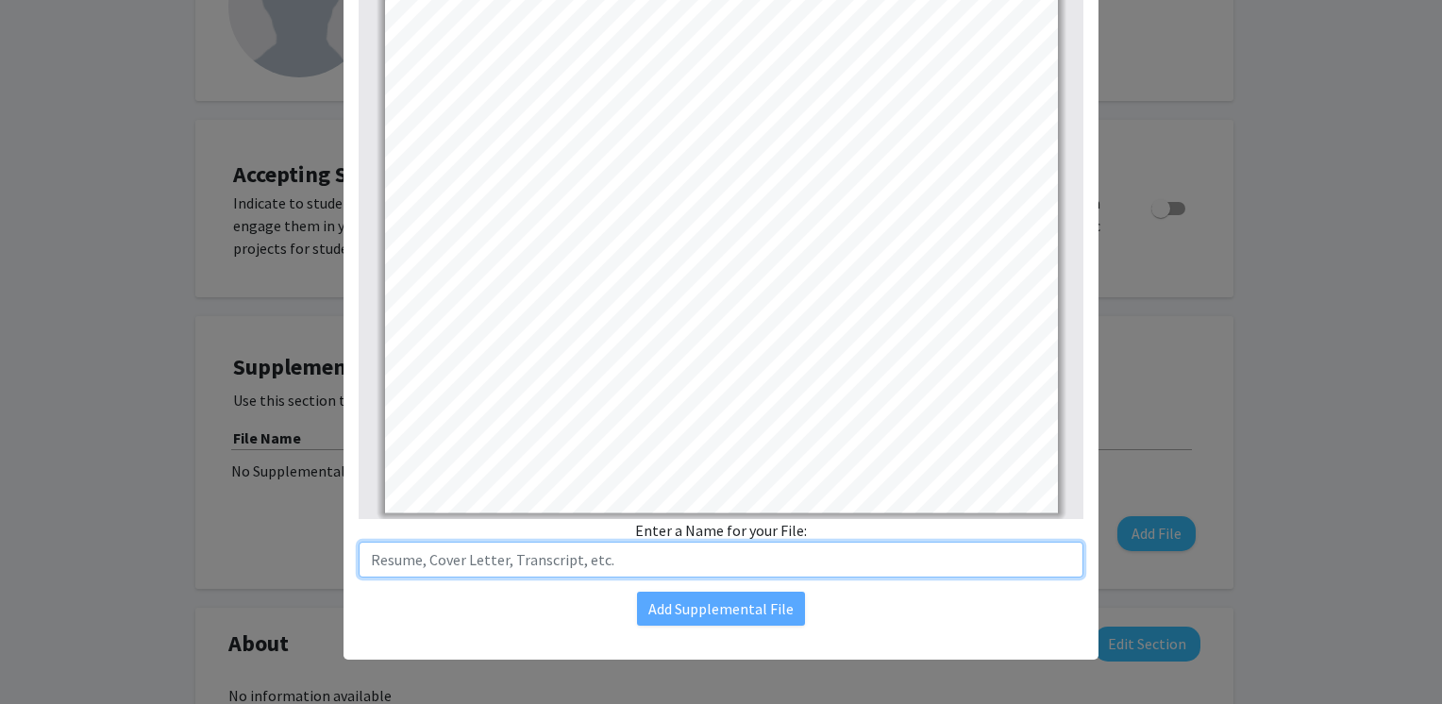
click at [602, 565] on input "text" at bounding box center [721, 560] width 725 height 36
type input "[PERSON_NAME] CV"
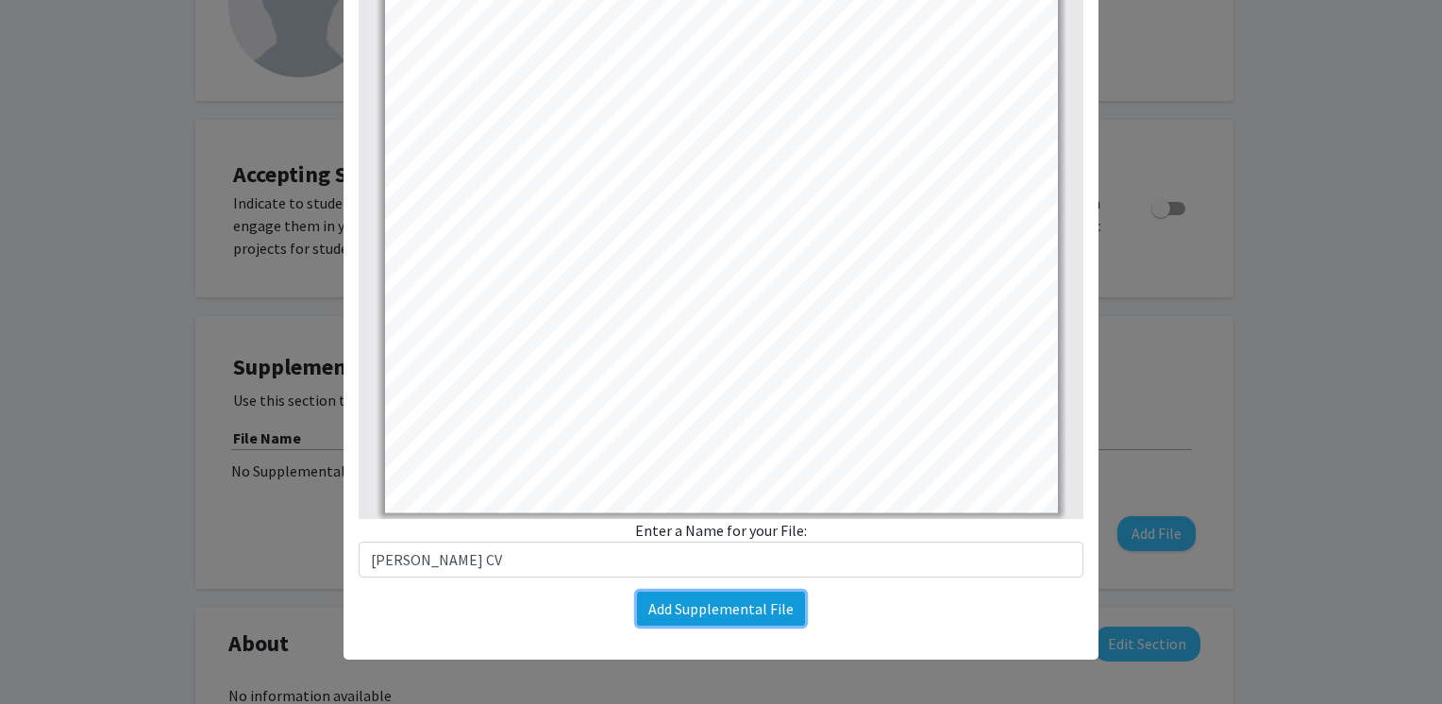
click at [665, 599] on button "Add Supplemental File" at bounding box center [721, 609] width 168 height 34
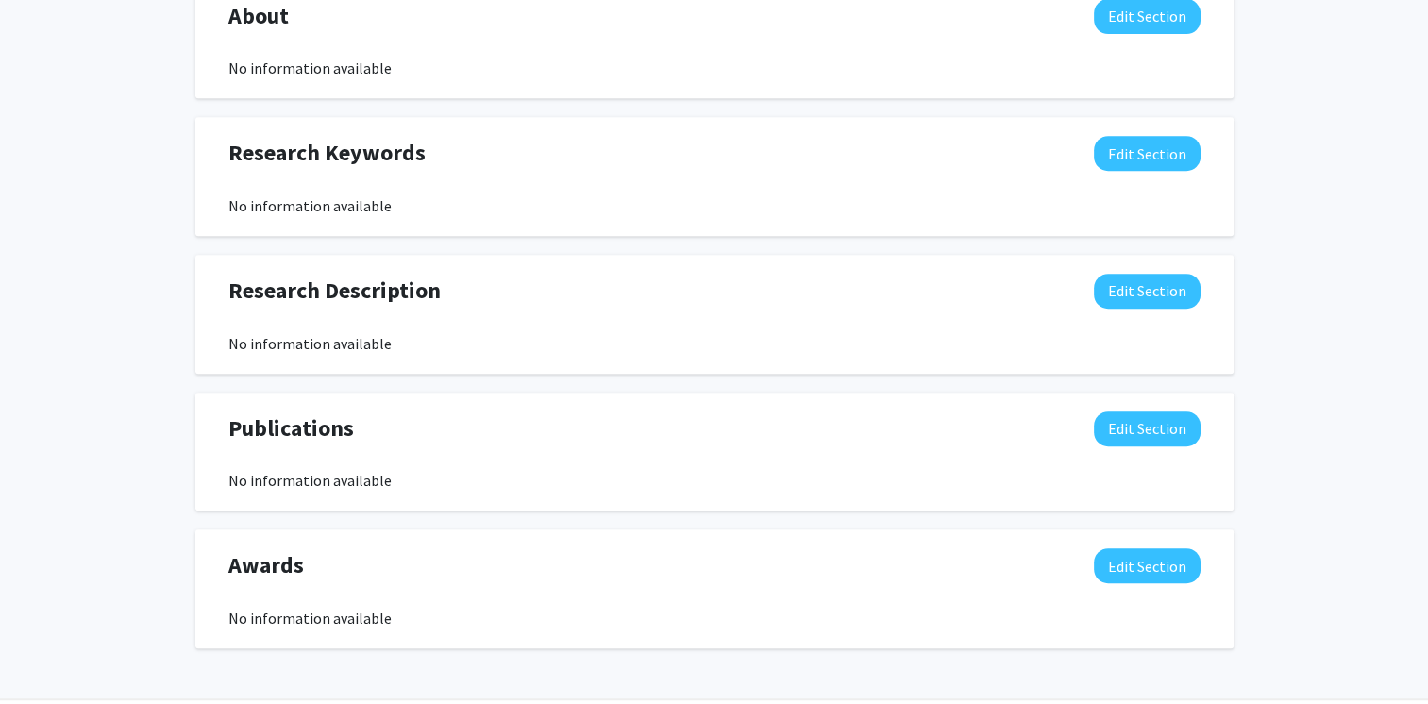
scroll to position [814, 0]
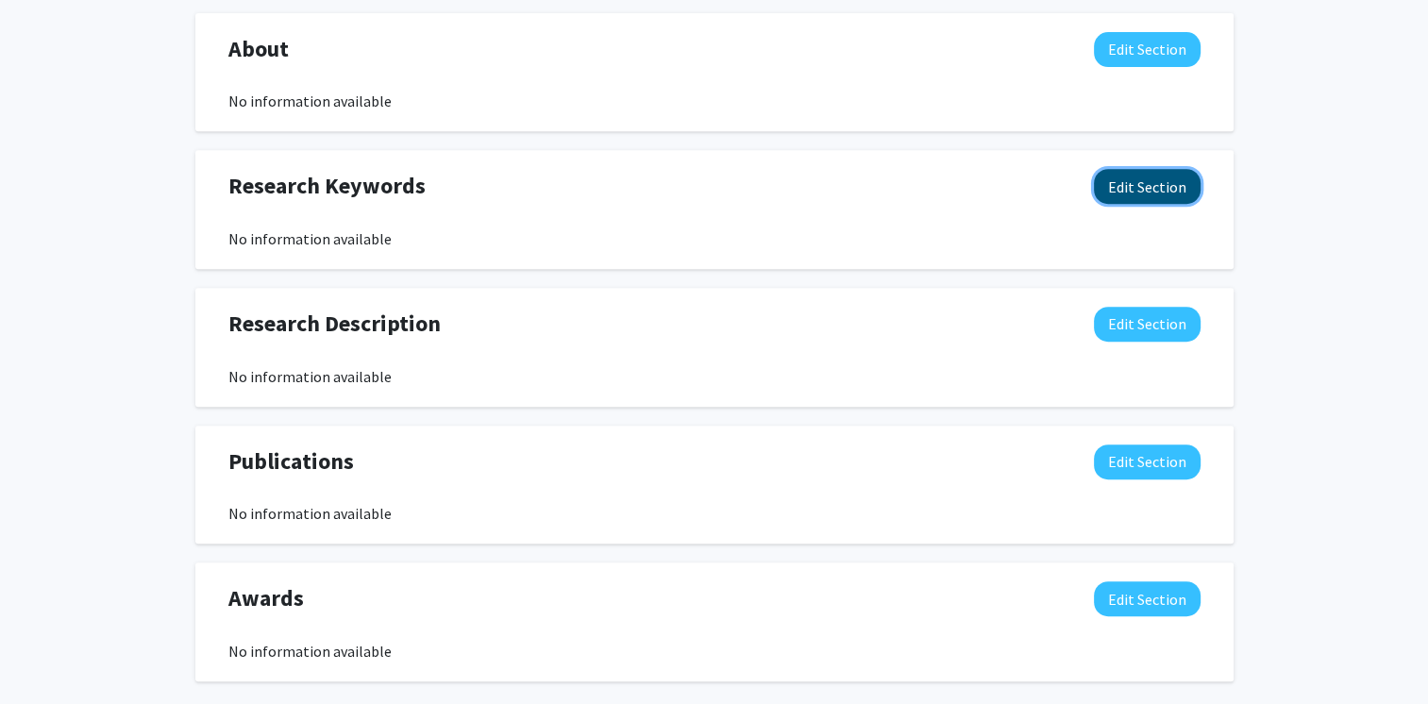
click at [1161, 187] on button "Edit Section" at bounding box center [1147, 186] width 107 height 35
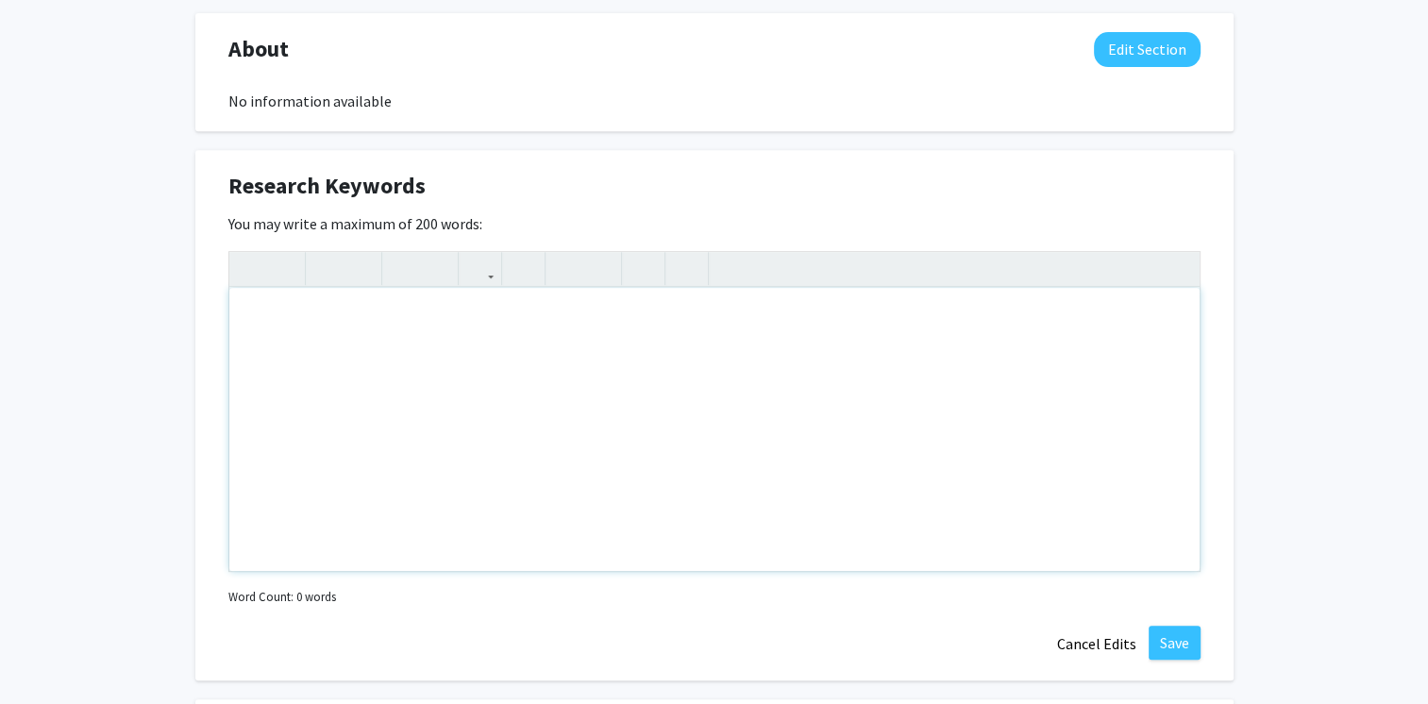
click at [532, 371] on div "Note to users with screen readers: Please deactivate our accessibility plugin f…" at bounding box center [714, 429] width 970 height 283
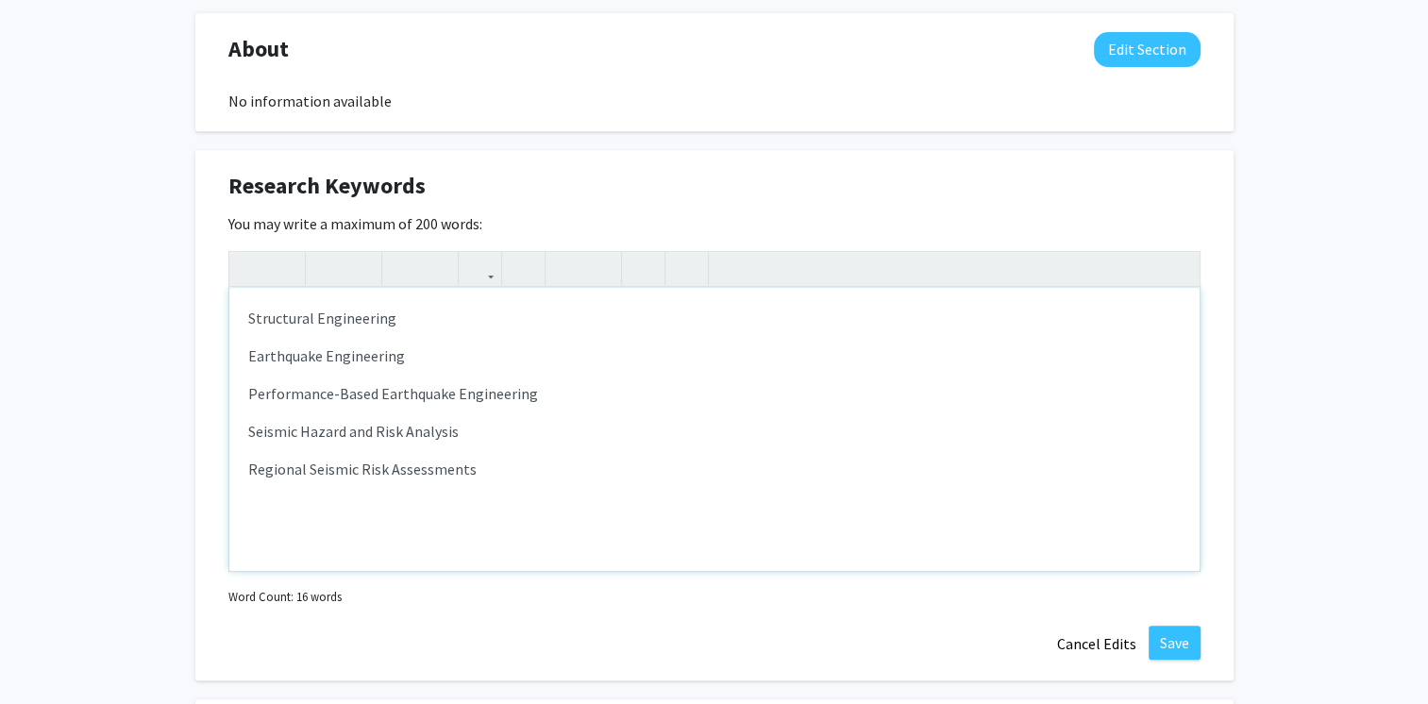
type textarea "<p>Structural Engineering&nbsp;</p><p>Earthquake Engineering&nbsp;</p><p>Perfor…"
click at [107, 454] on div "[PERSON_NAME] Edit Section See Public View help Title: Assistant Professor In S…" at bounding box center [714, 204] width 1428 height 1901
click at [1174, 654] on button "Save" at bounding box center [1175, 643] width 52 height 34
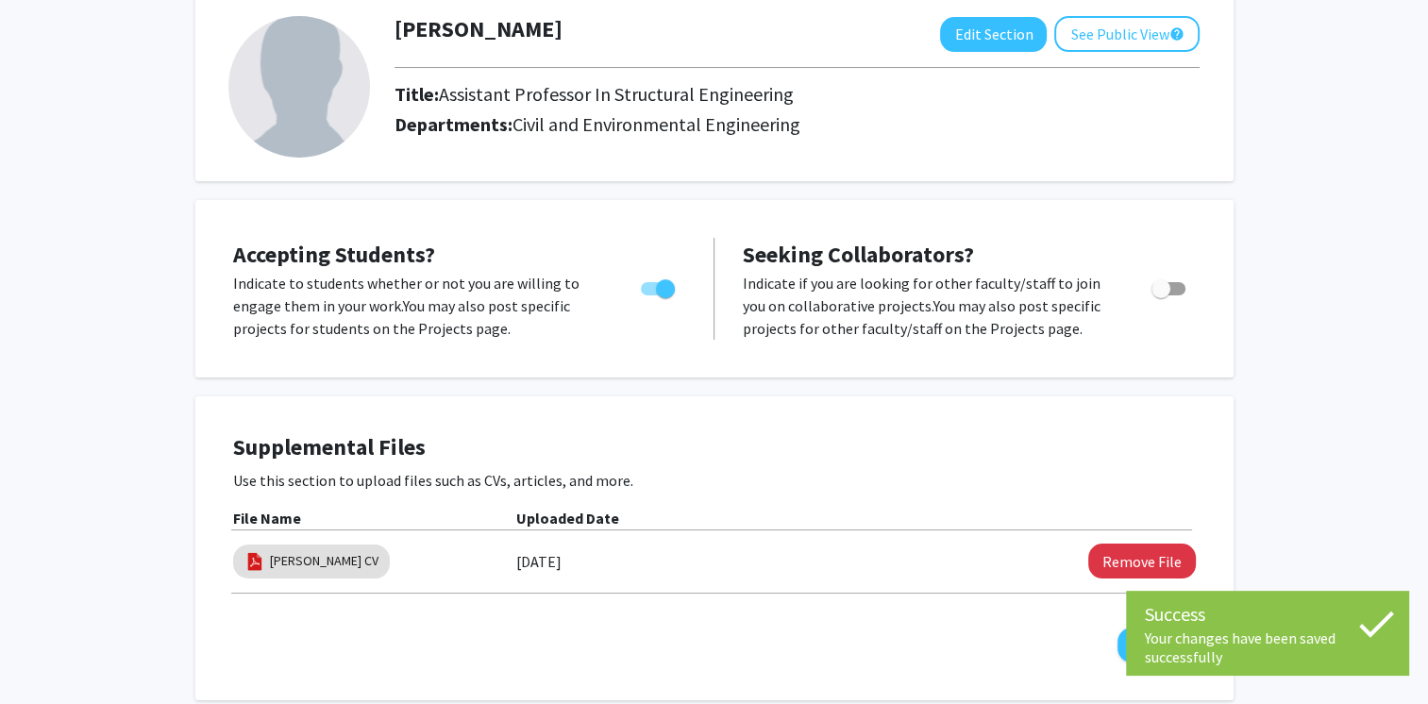
scroll to position [0, 0]
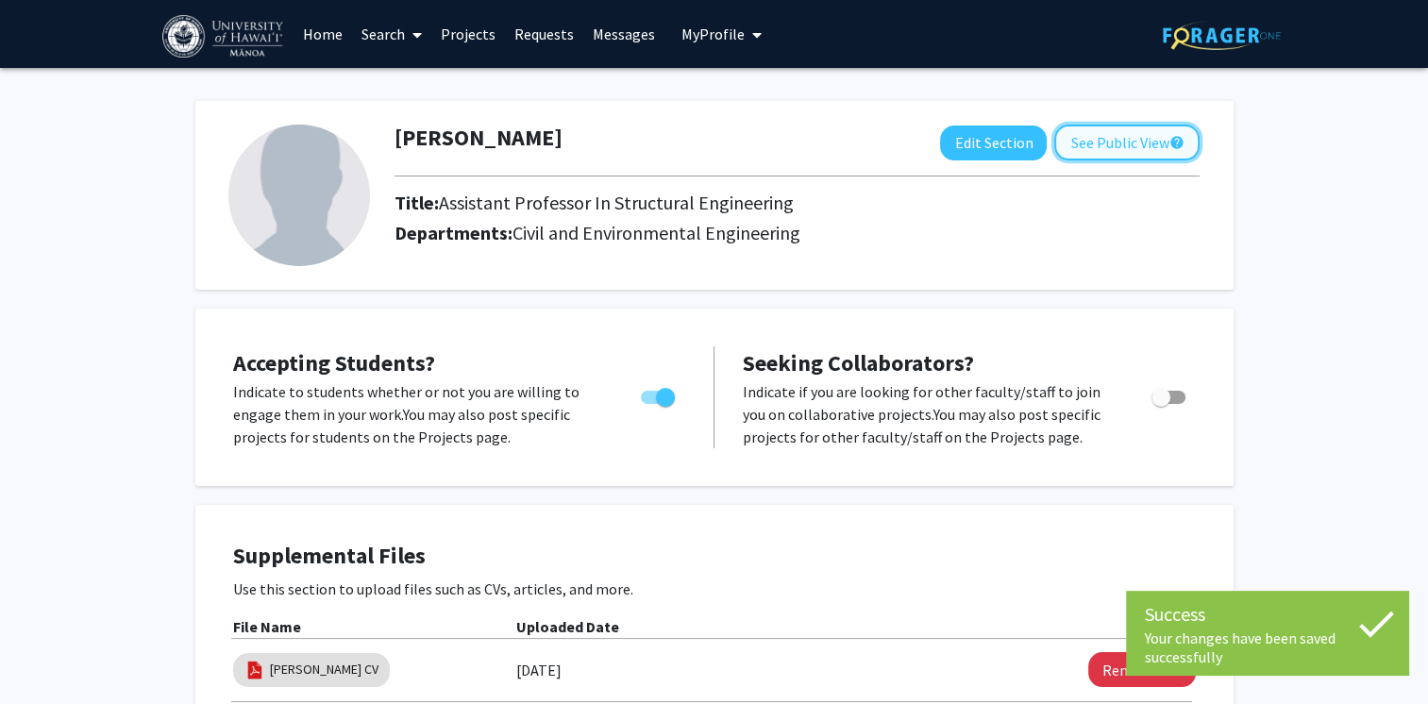
click at [1160, 138] on button "See Public View help" at bounding box center [1126, 143] width 145 height 36
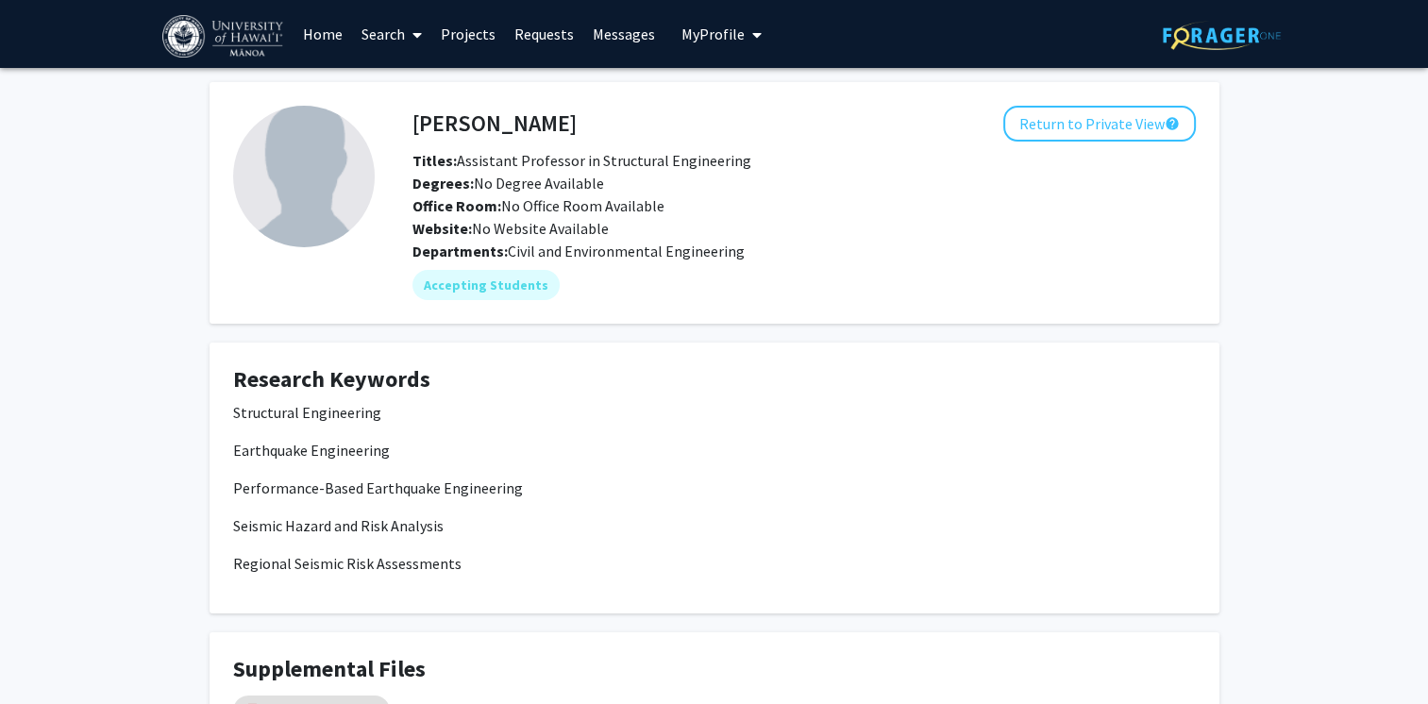
click at [415, 31] on icon at bounding box center [416, 34] width 9 height 15
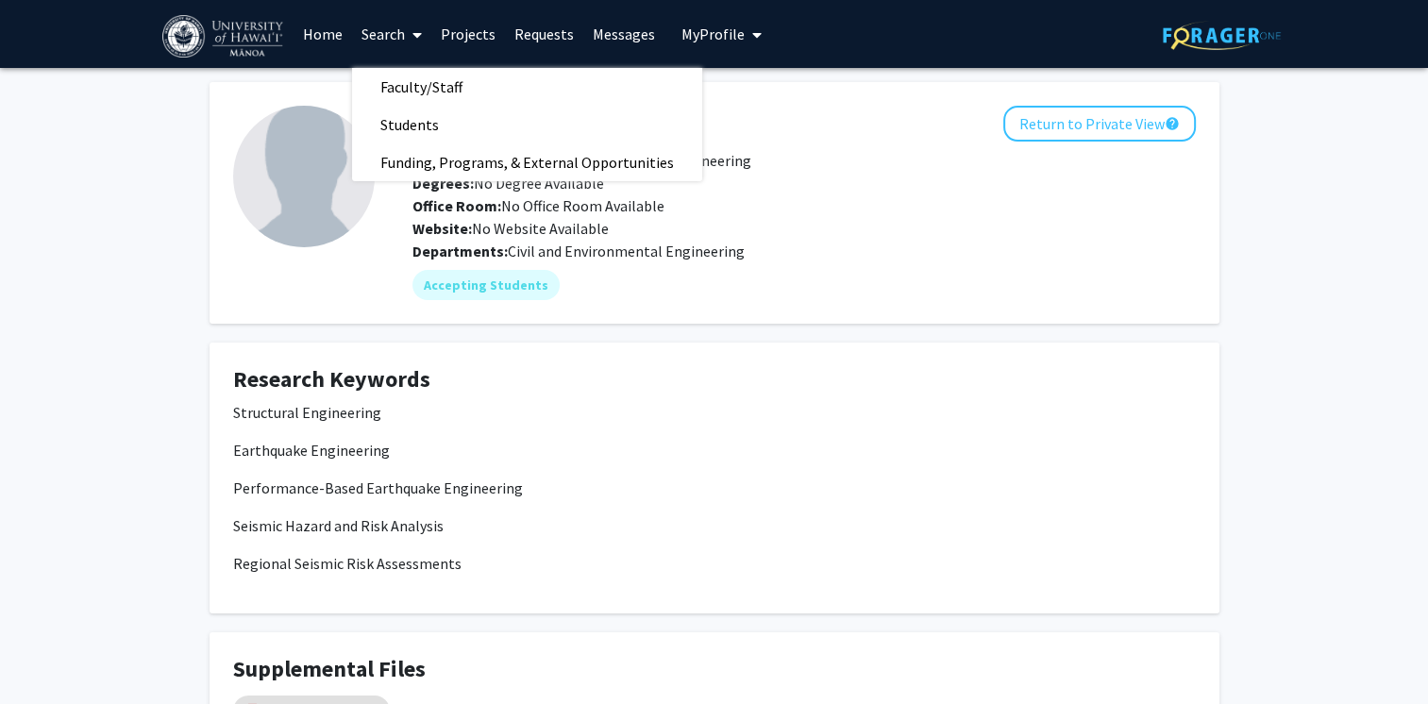
click at [128, 242] on div "[PERSON_NAME] Return to Private View help Titles: Assistant Professor in Struct…" at bounding box center [714, 451] width 1428 height 766
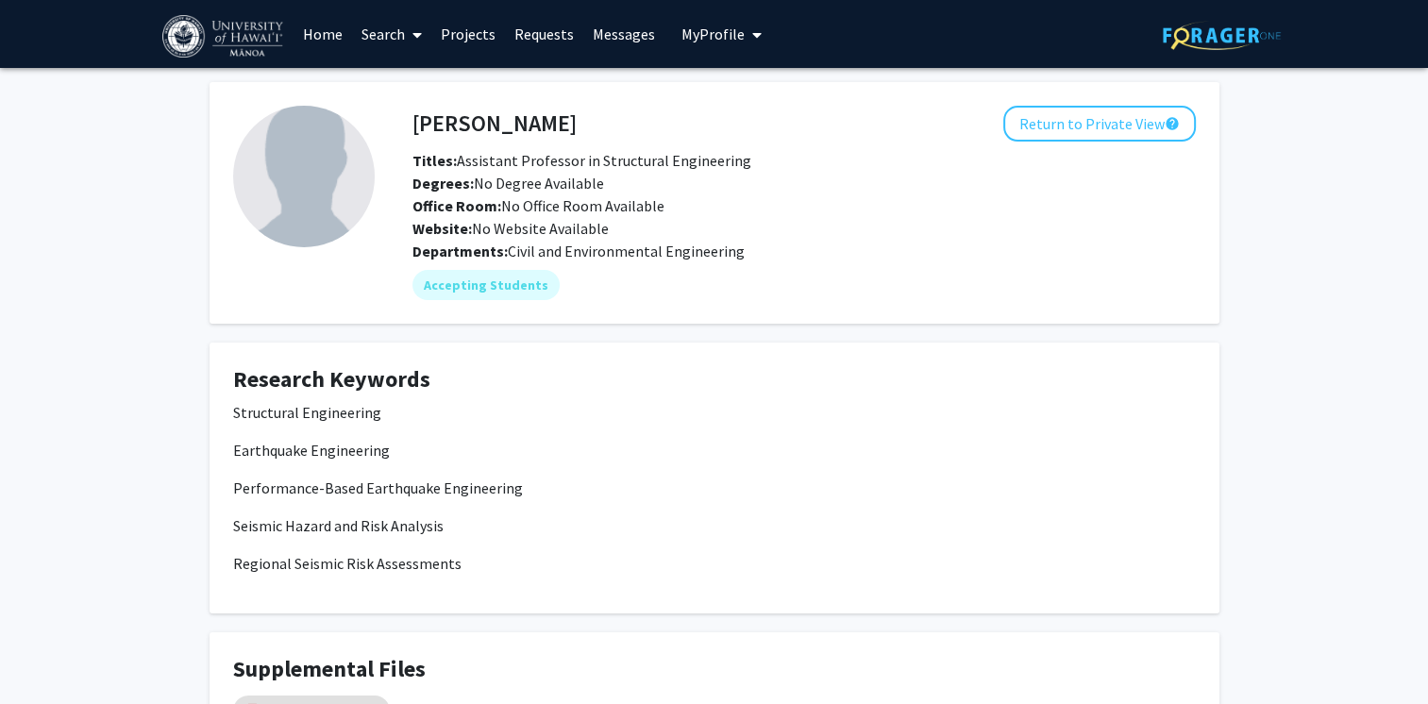
click at [389, 28] on link "Search" at bounding box center [391, 34] width 79 height 66
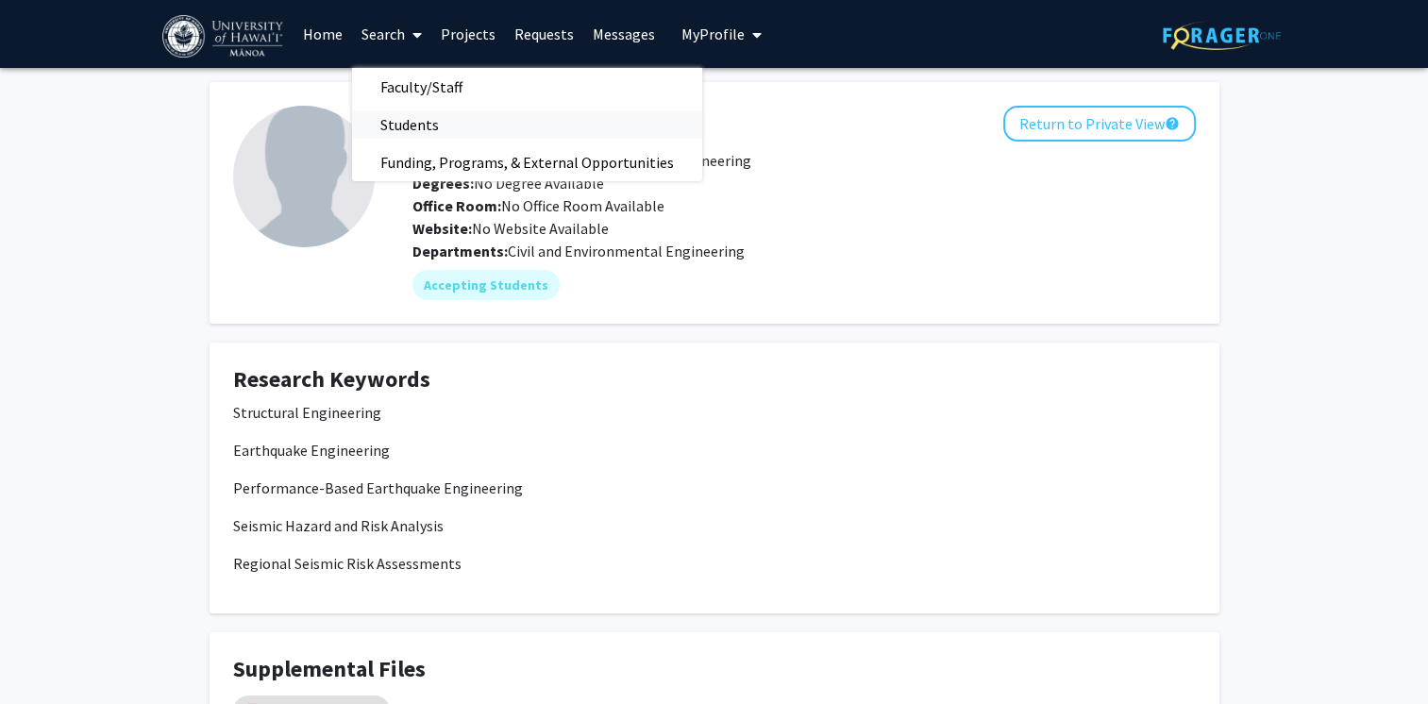
click at [444, 114] on span "Students" at bounding box center [409, 125] width 115 height 38
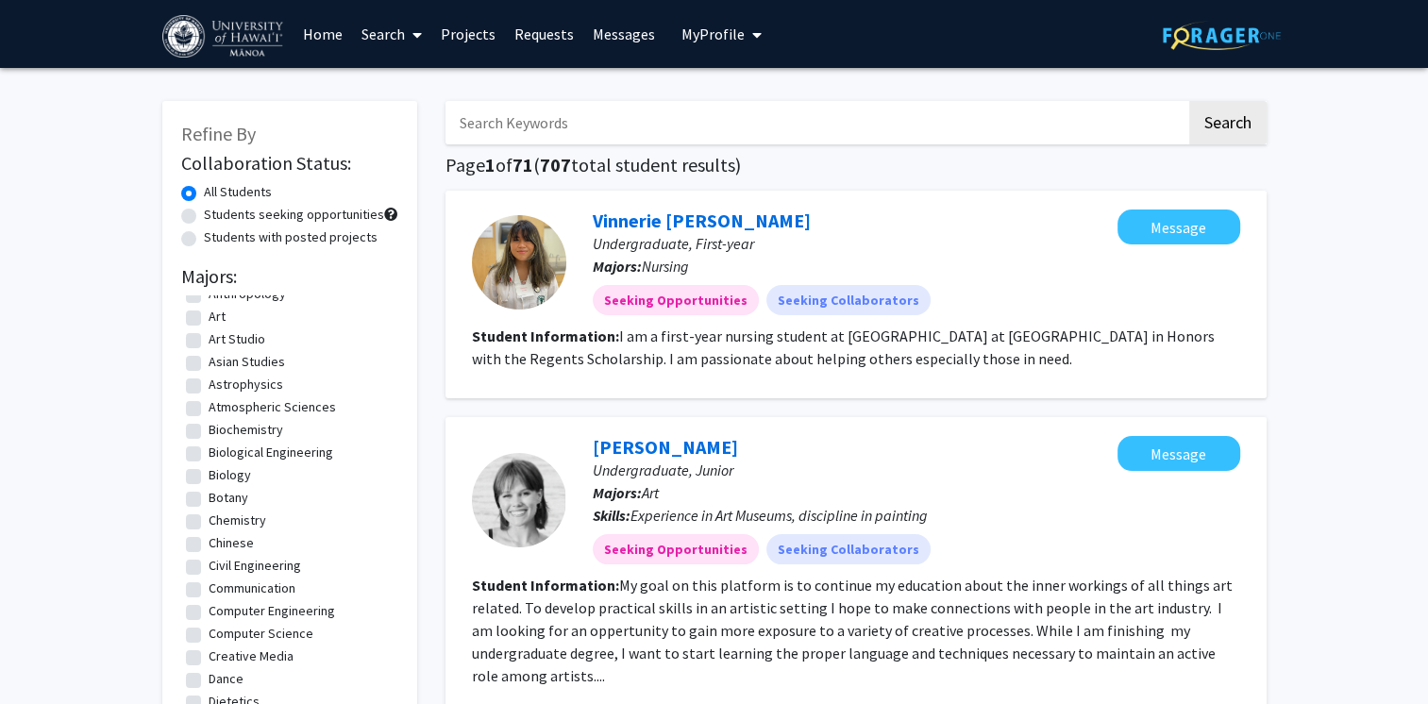
scroll to position [94, 0]
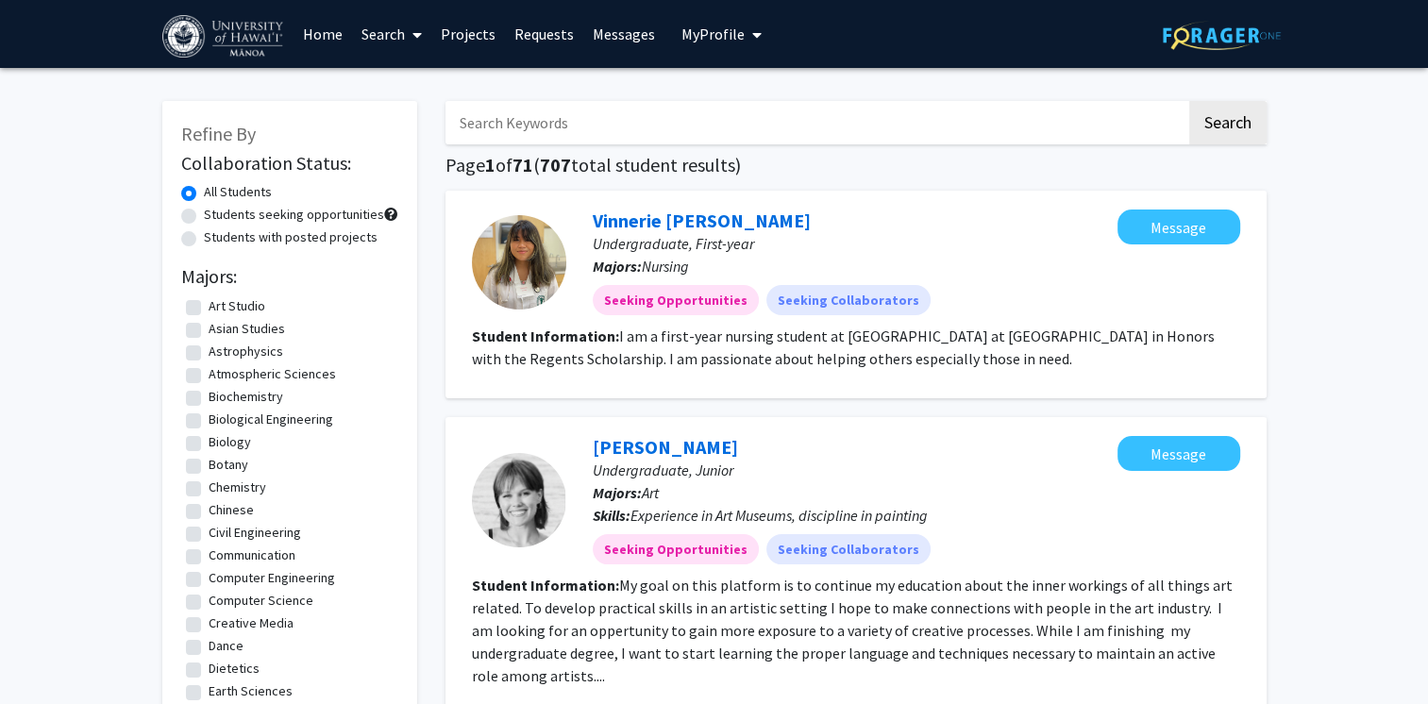
click at [209, 534] on label "Civil Engineering" at bounding box center [255, 533] width 92 height 20
click at [209, 534] on input "Civil Engineering" at bounding box center [215, 529] width 12 height 12
checkbox input "true"
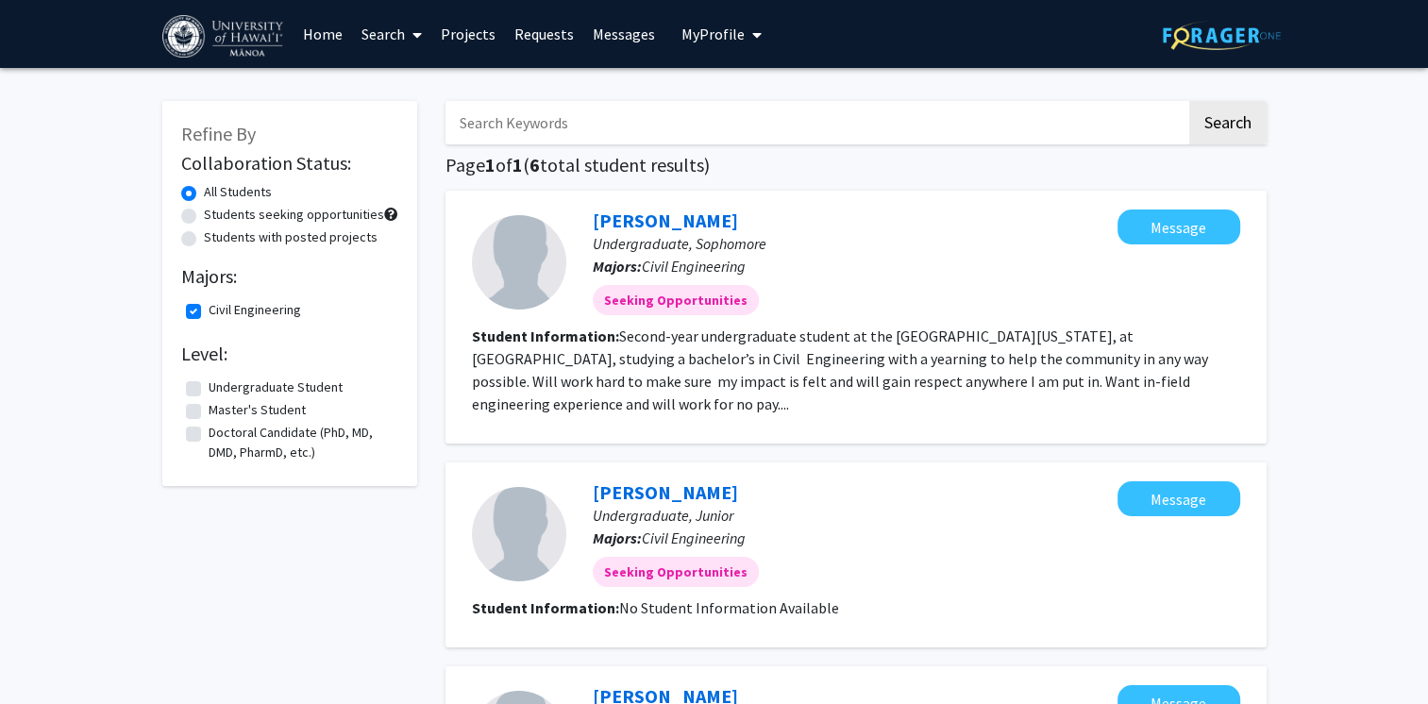
click at [204, 193] on label "All Students" at bounding box center [238, 192] width 68 height 20
click at [204, 193] on input "All Students" at bounding box center [210, 188] width 12 height 12
click at [209, 308] on label "Civil Engineering" at bounding box center [255, 310] width 92 height 20
click at [209, 308] on input "Civil Engineering" at bounding box center [215, 306] width 12 height 12
checkbox input "false"
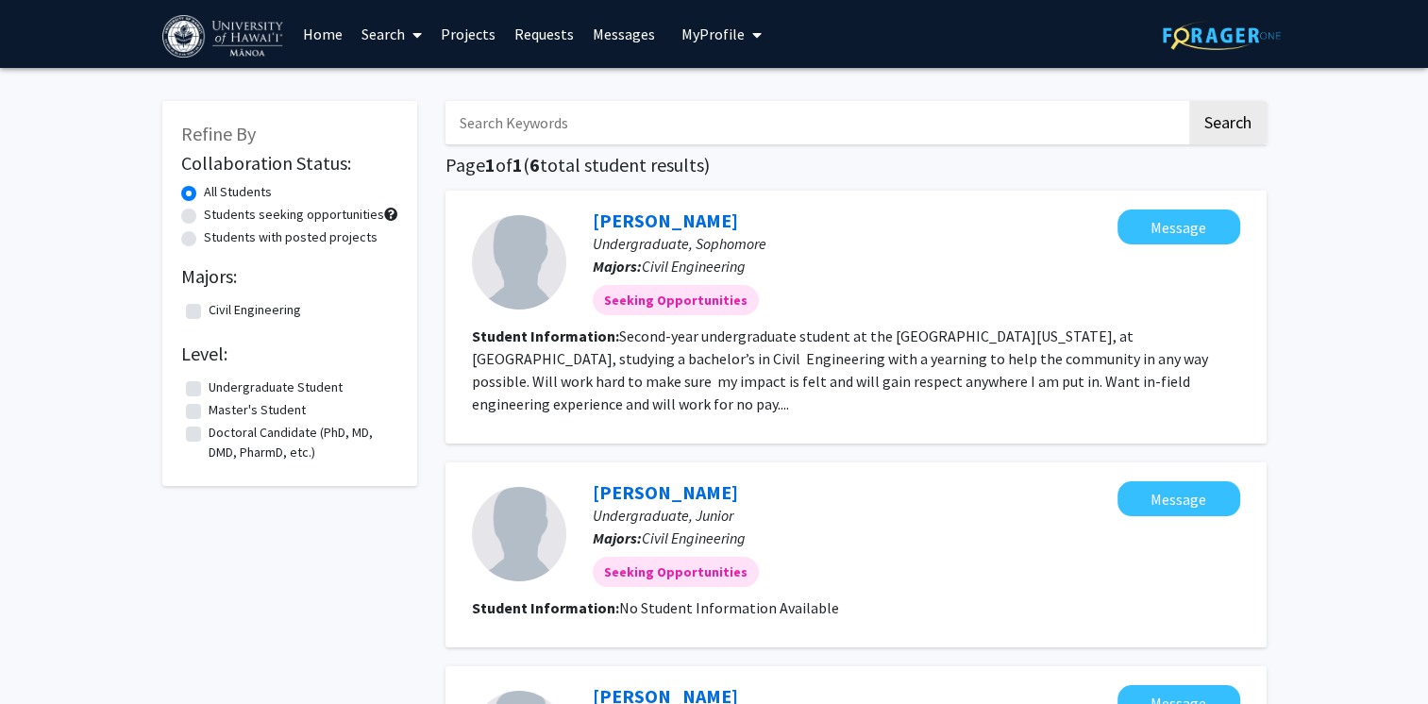
click at [413, 43] on span at bounding box center [413, 35] width 17 height 66
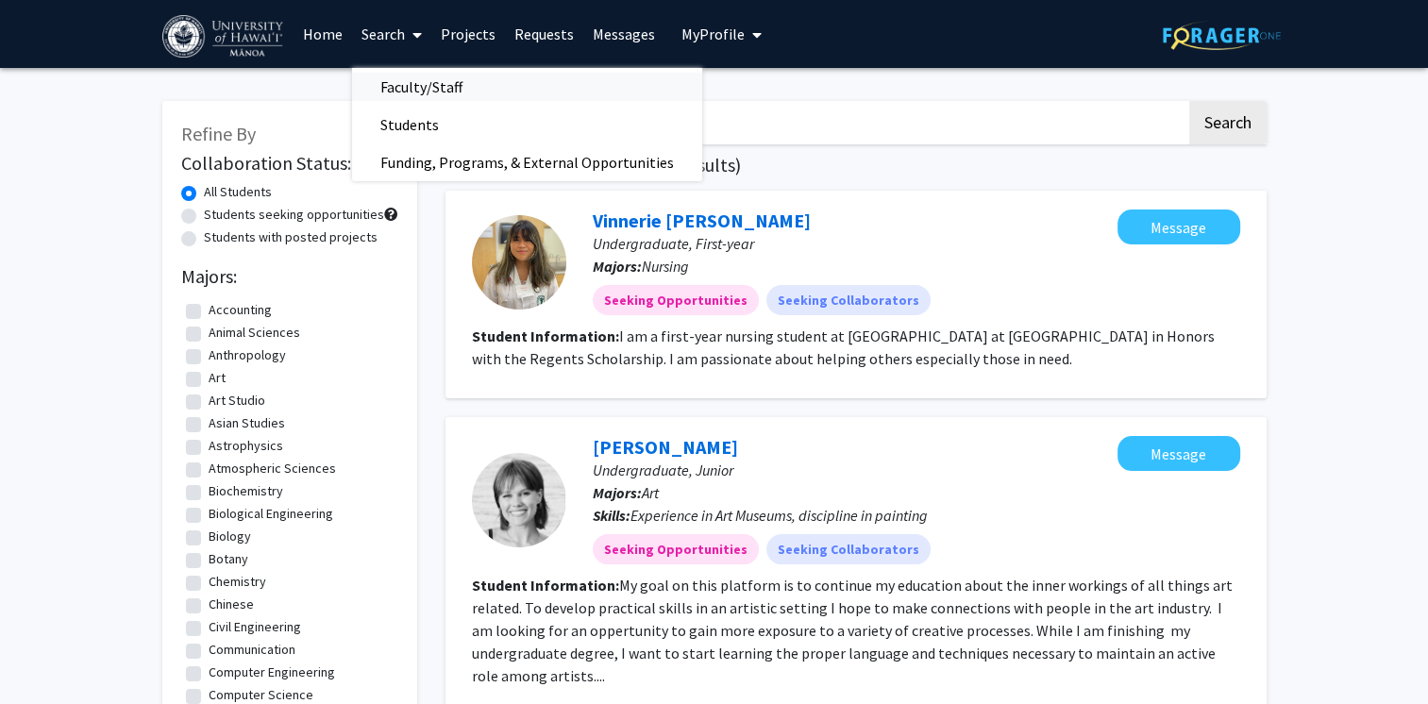
click at [421, 85] on span "Faculty/Staff" at bounding box center [421, 87] width 139 height 38
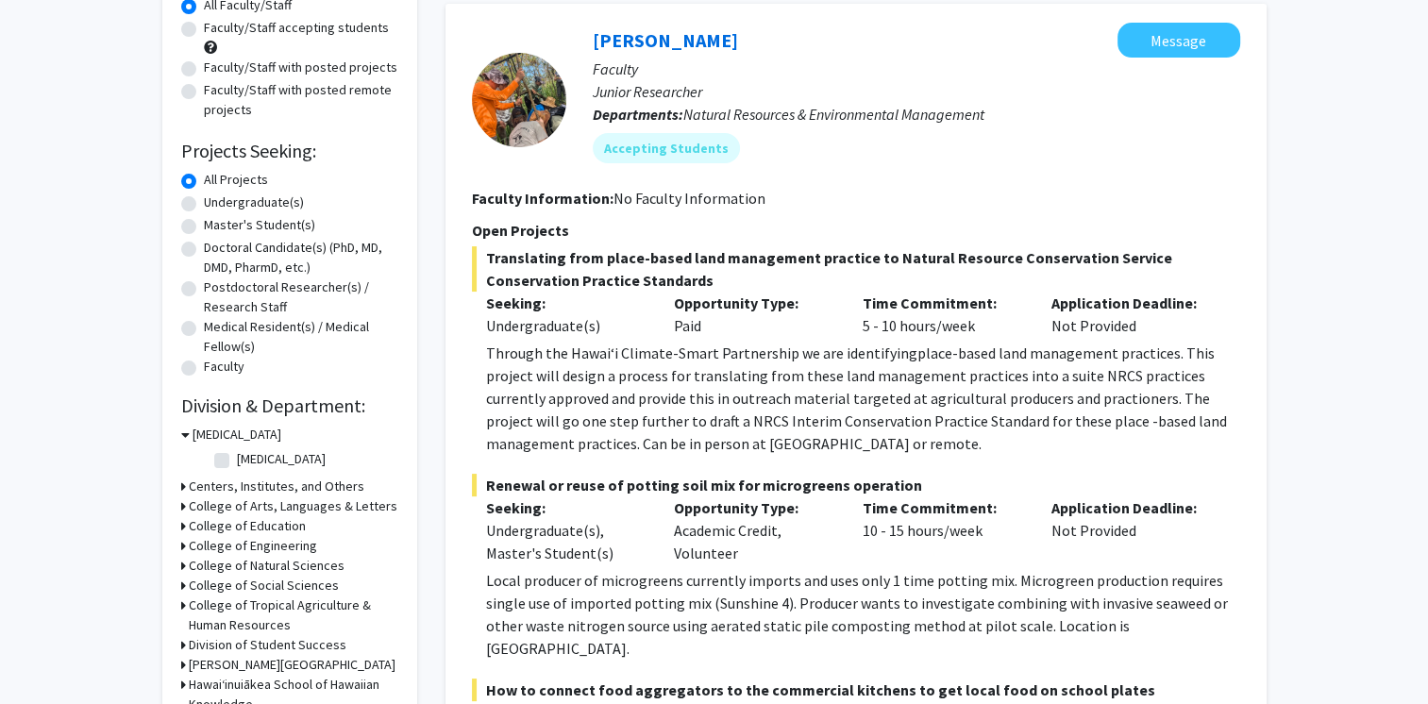
scroll to position [283, 0]
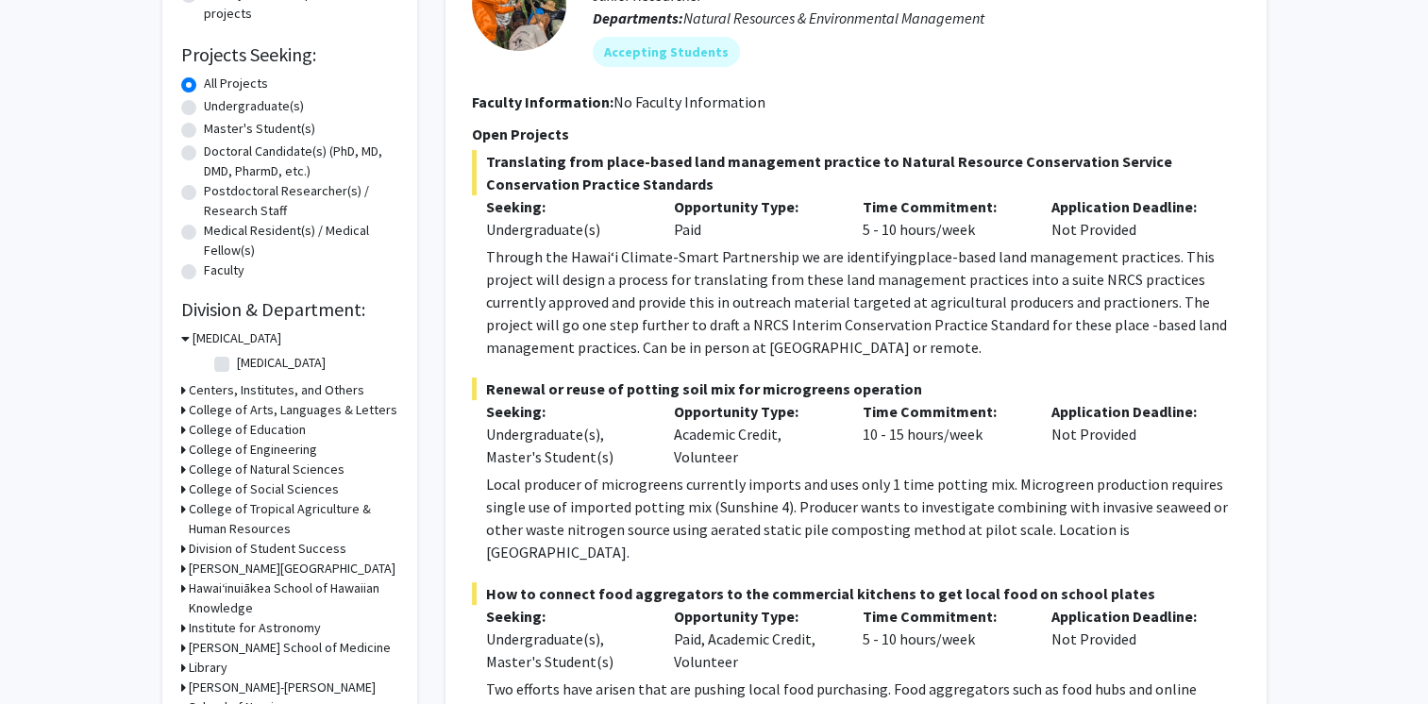
click at [264, 453] on h3 "College of Engineering" at bounding box center [253, 450] width 128 height 20
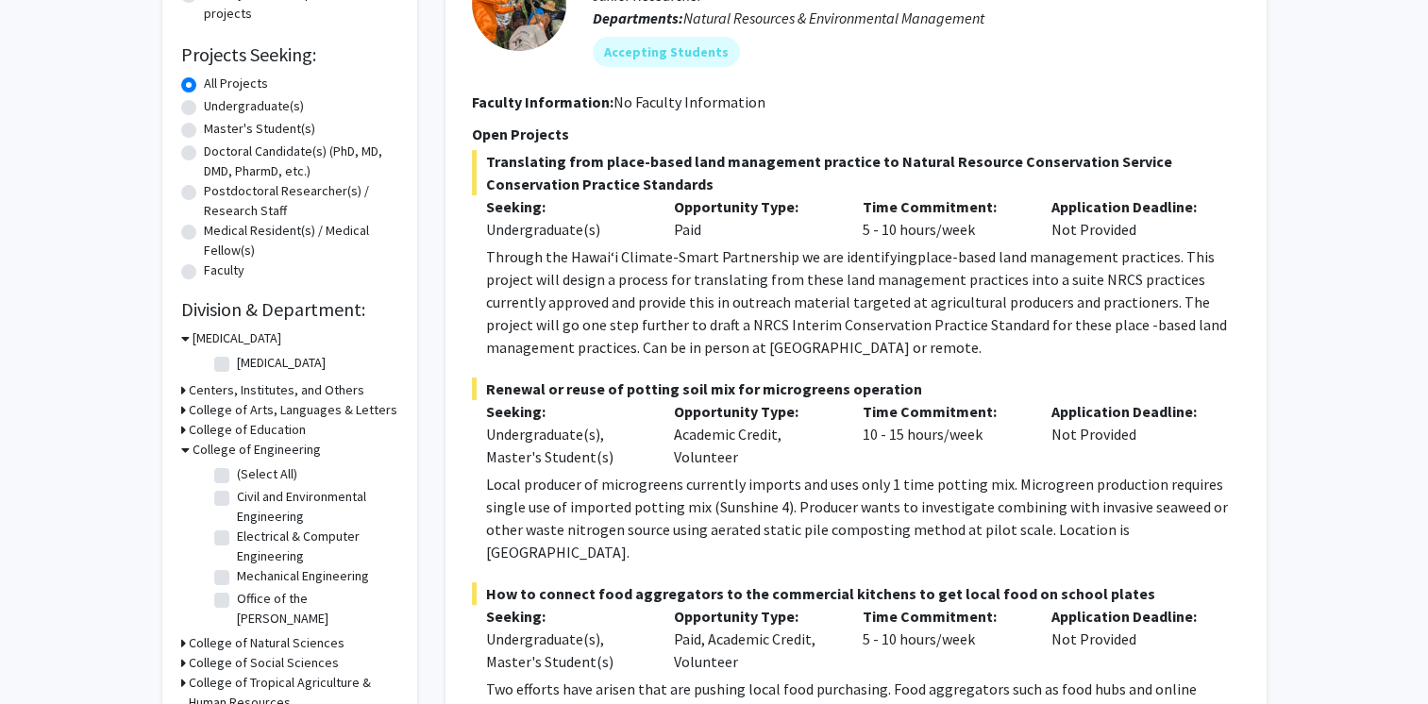
click at [276, 508] on label "Civil and Environmental Engineering" at bounding box center [315, 507] width 157 height 40
click at [249, 499] on input "Civil and Environmental Engineering" at bounding box center [243, 493] width 12 height 12
checkbox input "true"
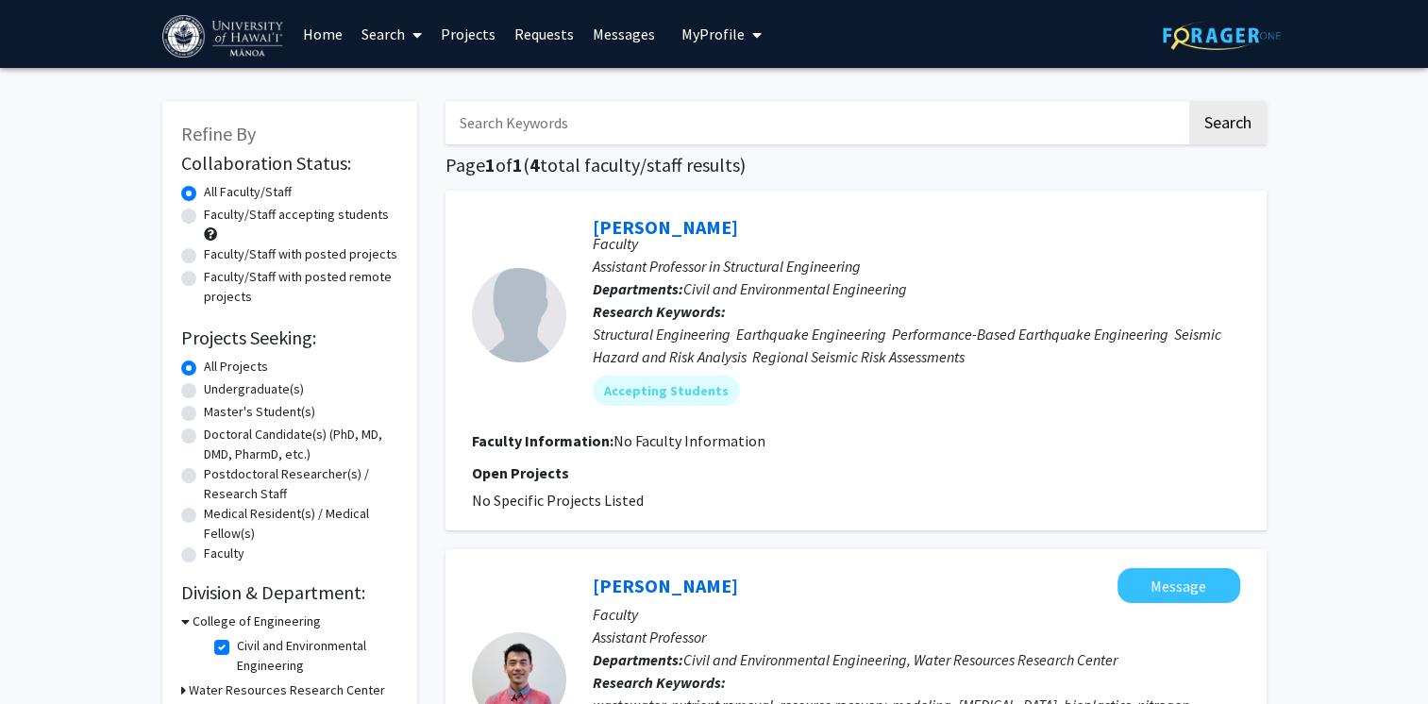
click at [1205, 26] on img at bounding box center [1222, 35] width 118 height 29
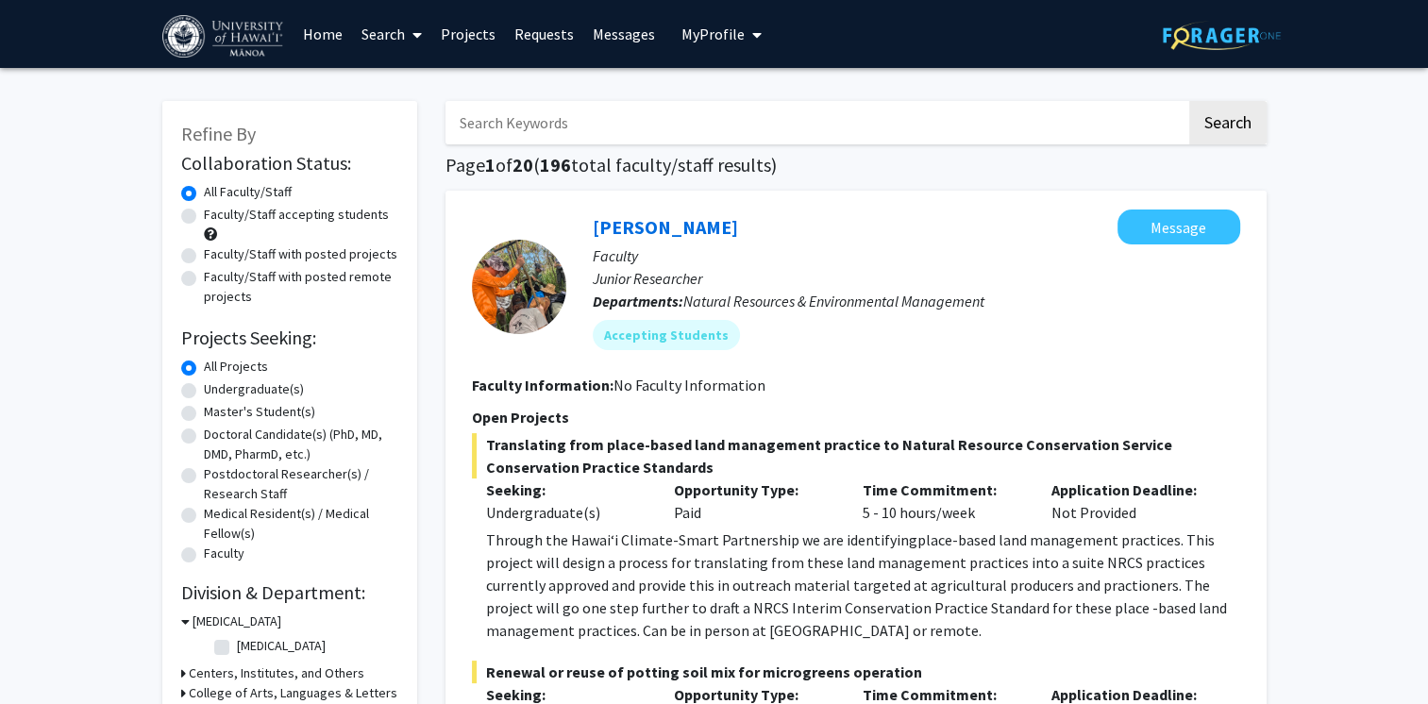
click at [746, 27] on span "My profile dropdown to access profile and logout" at bounding box center [753, 35] width 17 height 66
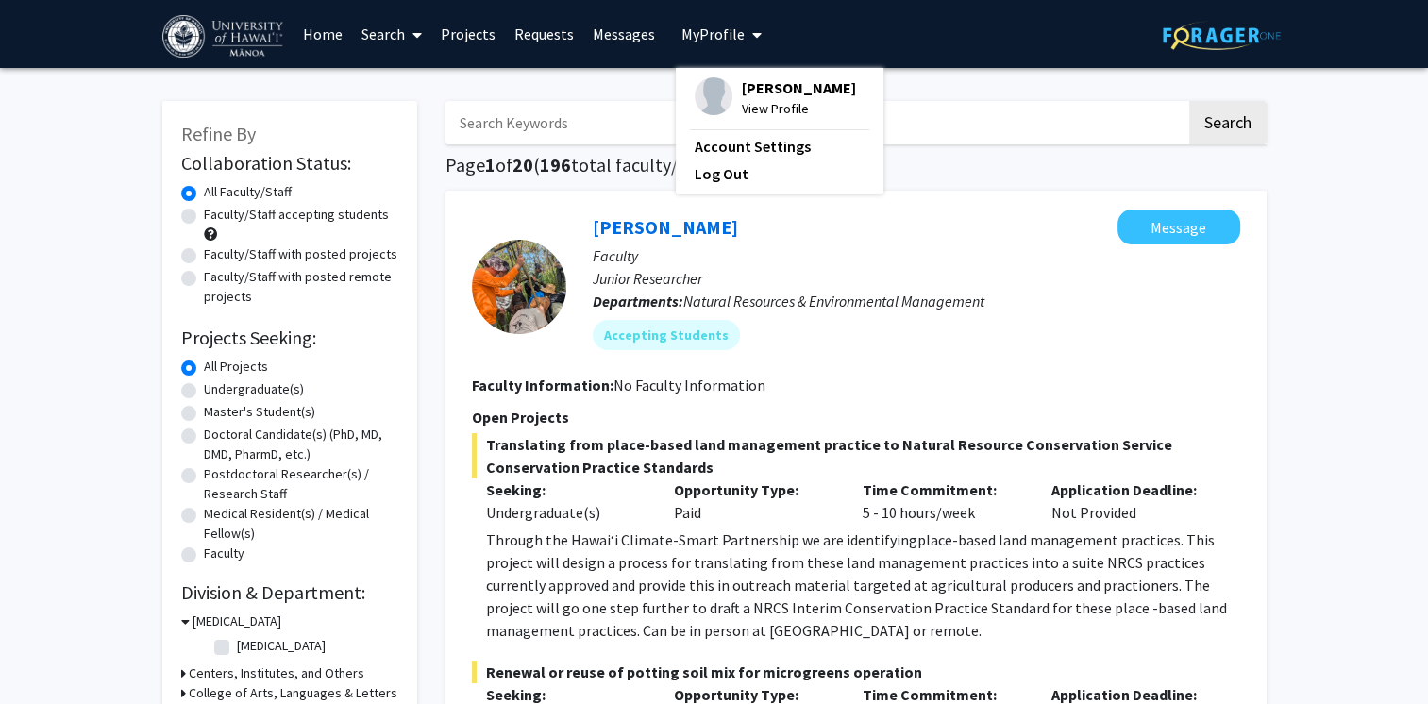
click at [770, 100] on span "View Profile" at bounding box center [799, 108] width 114 height 21
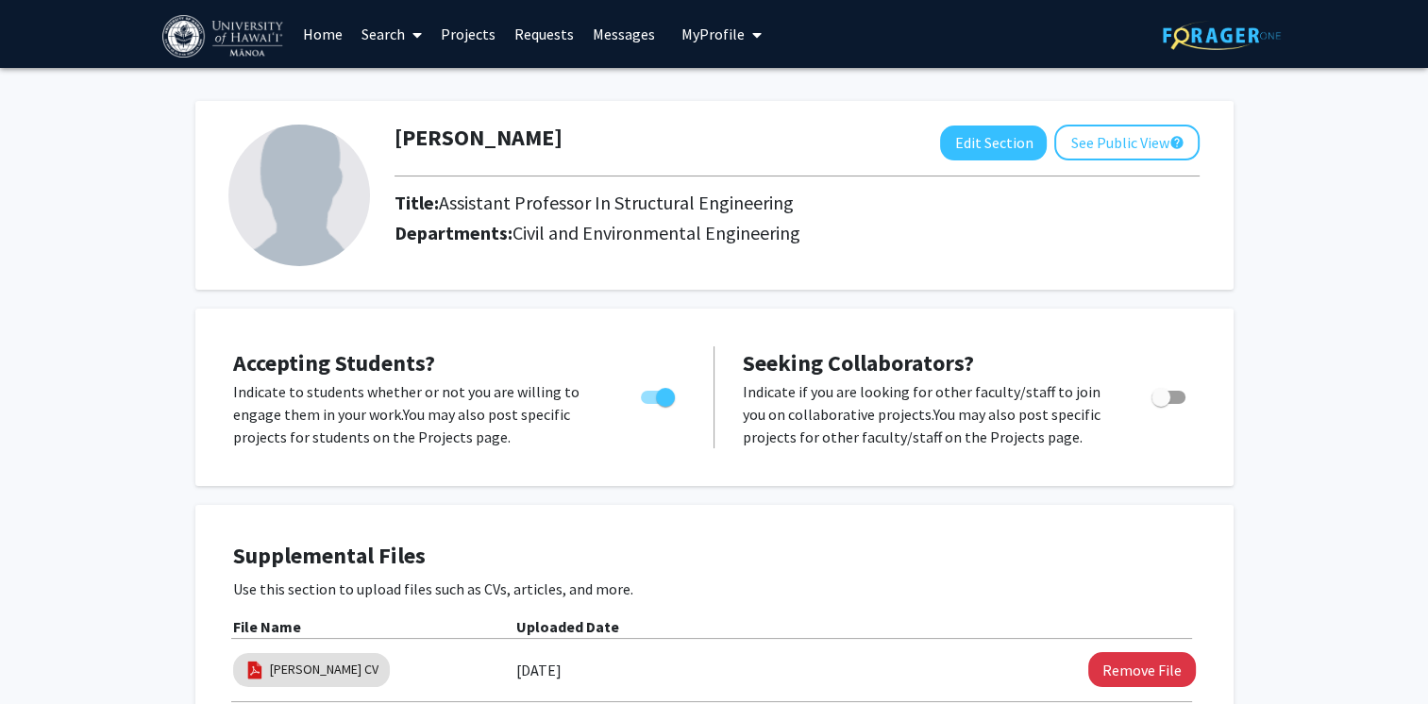
click at [291, 181] on img at bounding box center [299, 196] width 142 height 142
click at [970, 126] on button "Edit Section" at bounding box center [993, 143] width 107 height 35
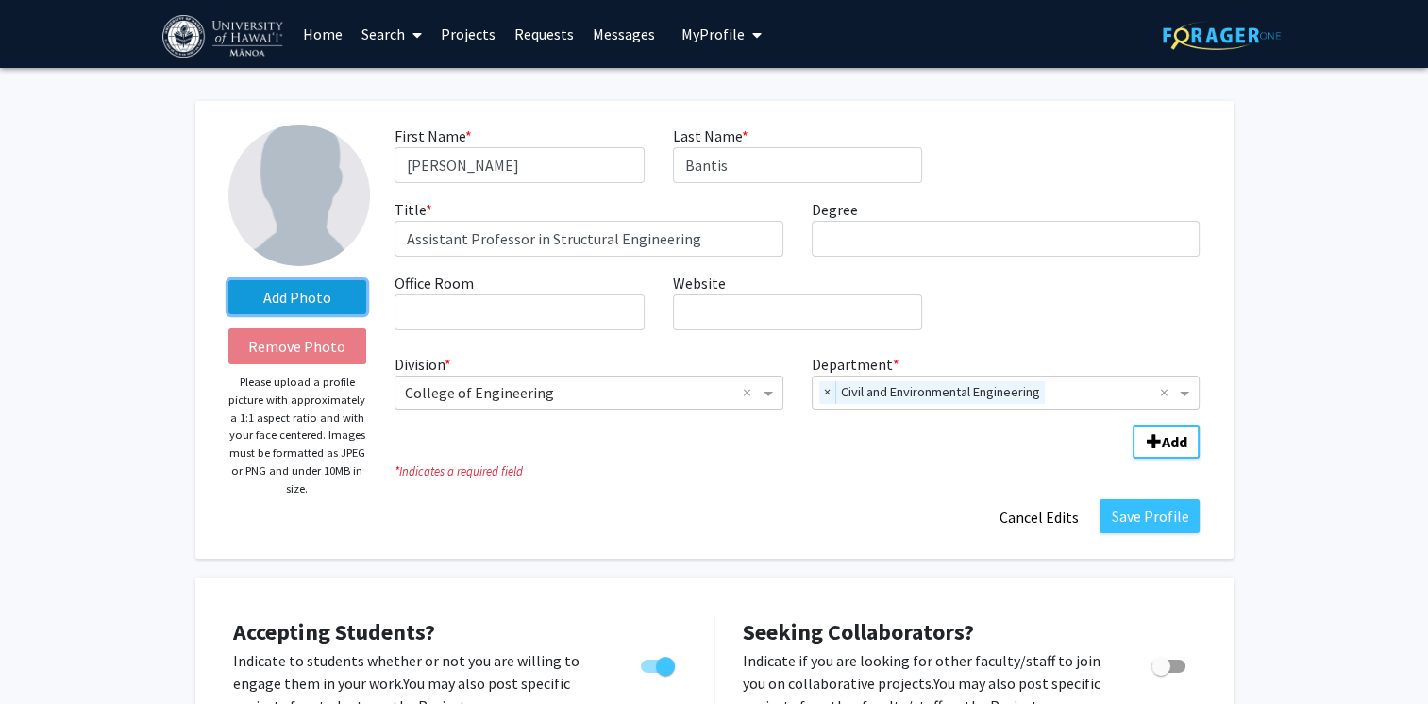
click at [317, 302] on label "Add Photo" at bounding box center [297, 297] width 139 height 34
click at [0, 0] on input "Add Photo" at bounding box center [0, 0] width 0 height 0
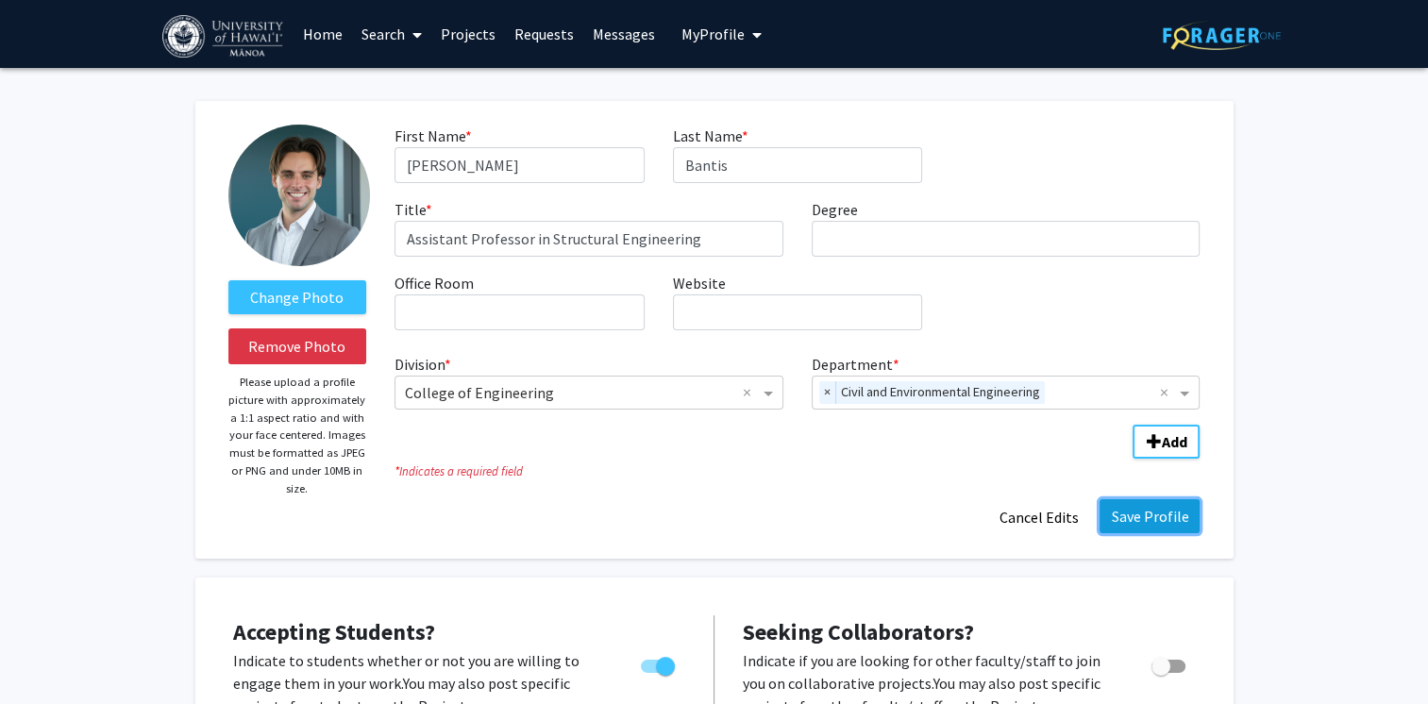
click at [1182, 511] on button "Save Profile" at bounding box center [1149, 516] width 100 height 34
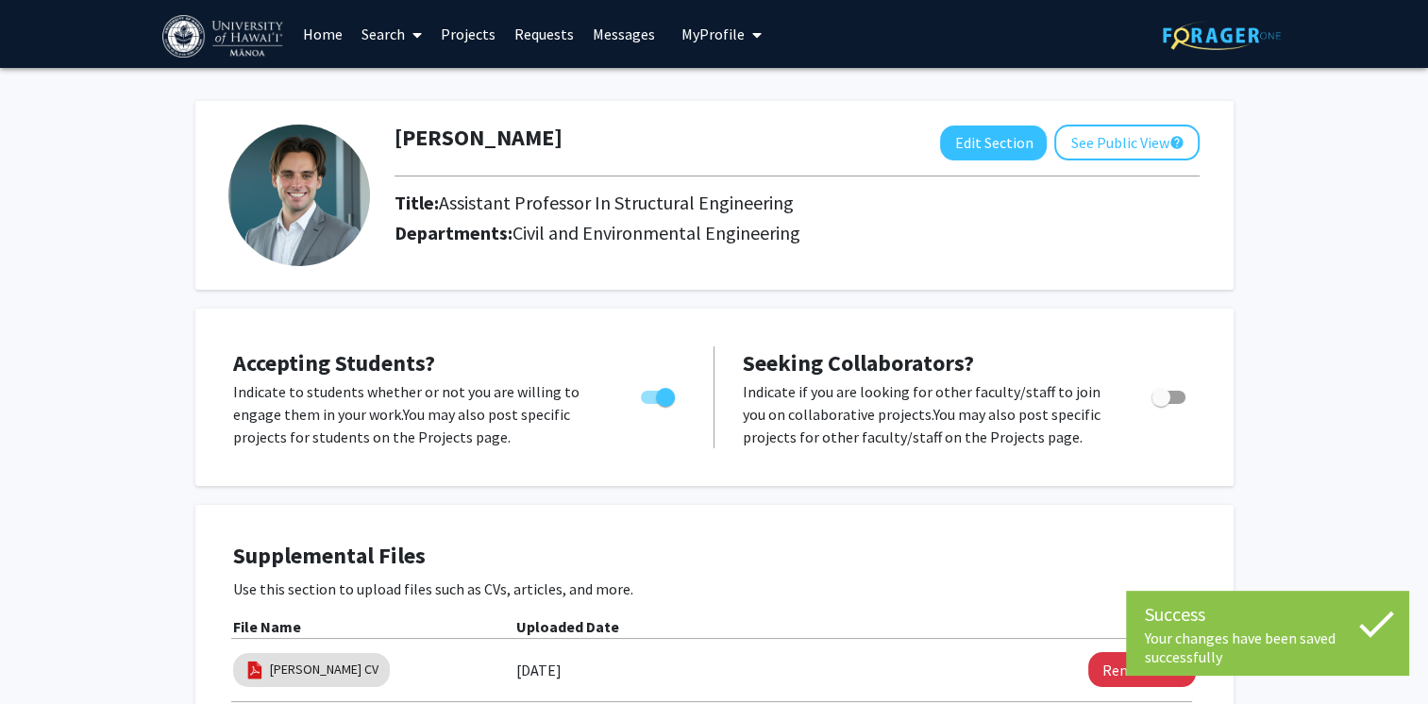
click at [407, 28] on span at bounding box center [413, 35] width 17 height 66
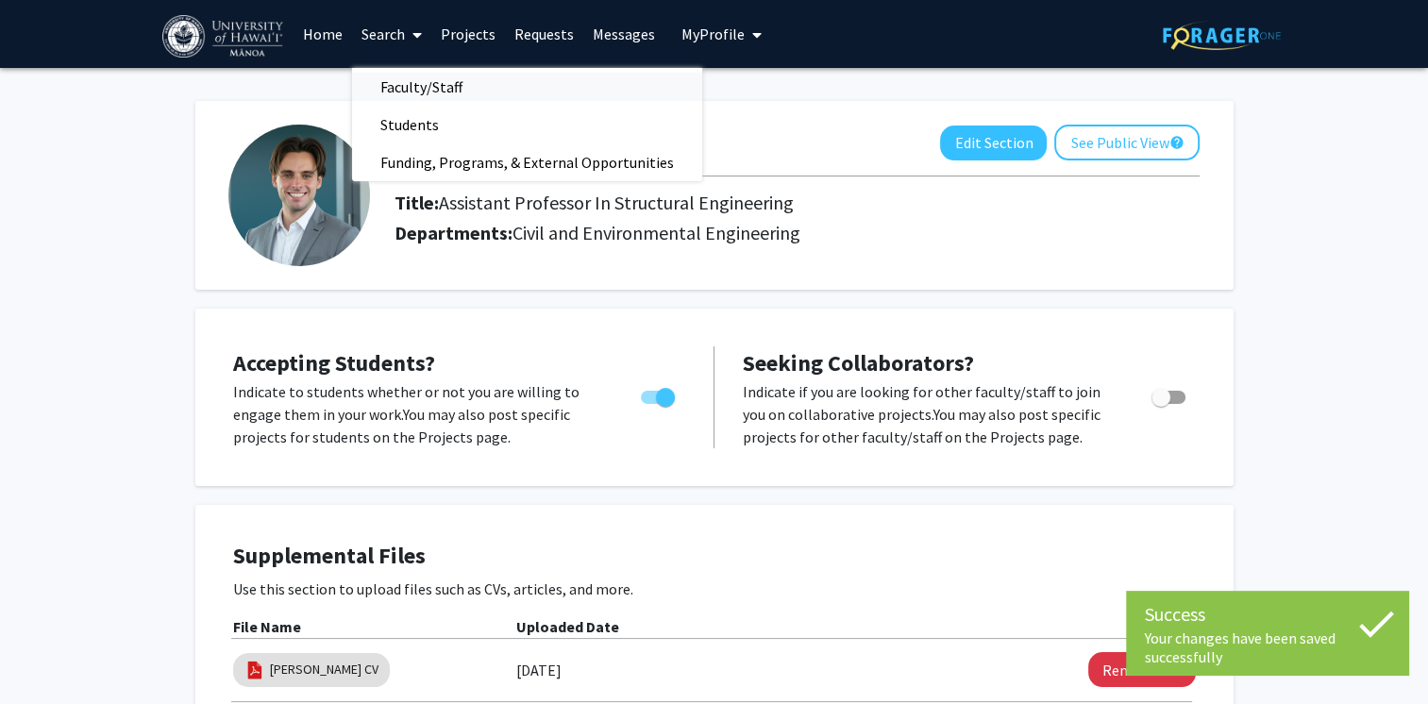
click at [412, 89] on span "Faculty/Staff" at bounding box center [421, 87] width 139 height 38
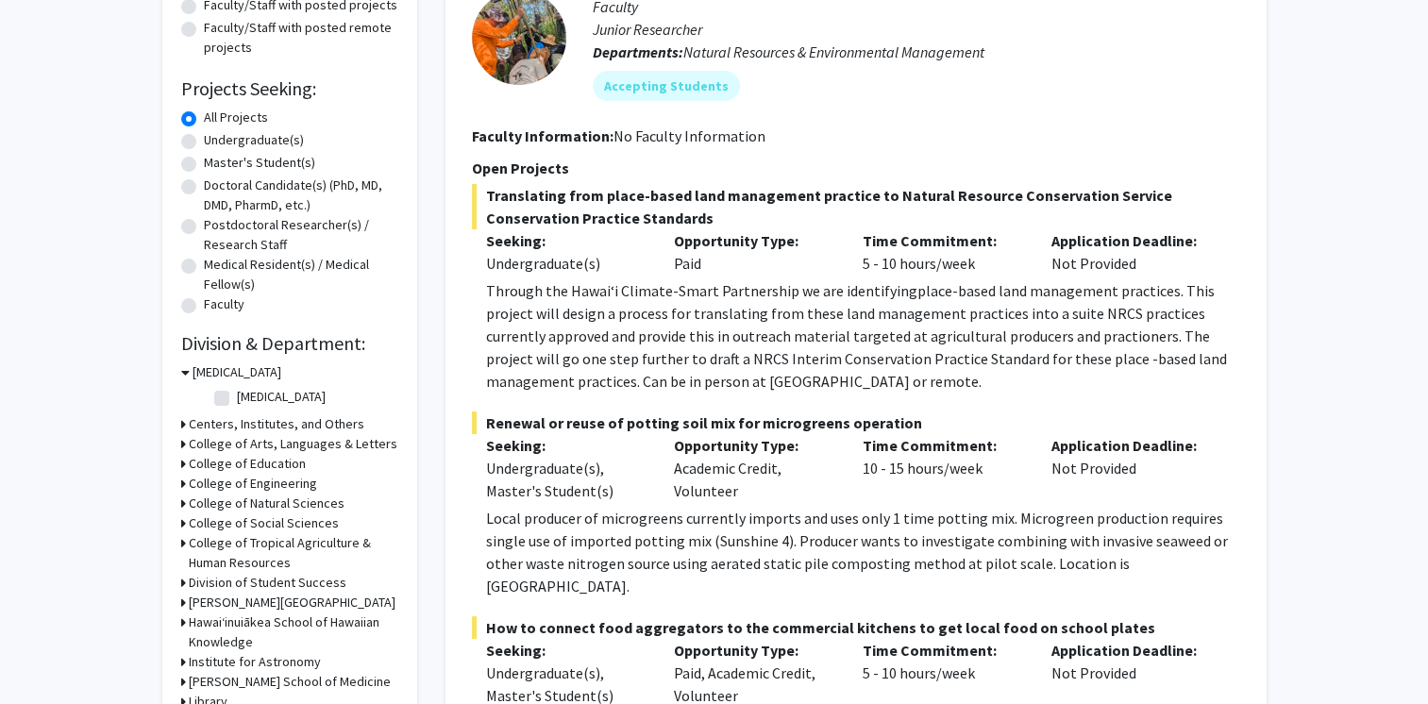
scroll to position [377, 0]
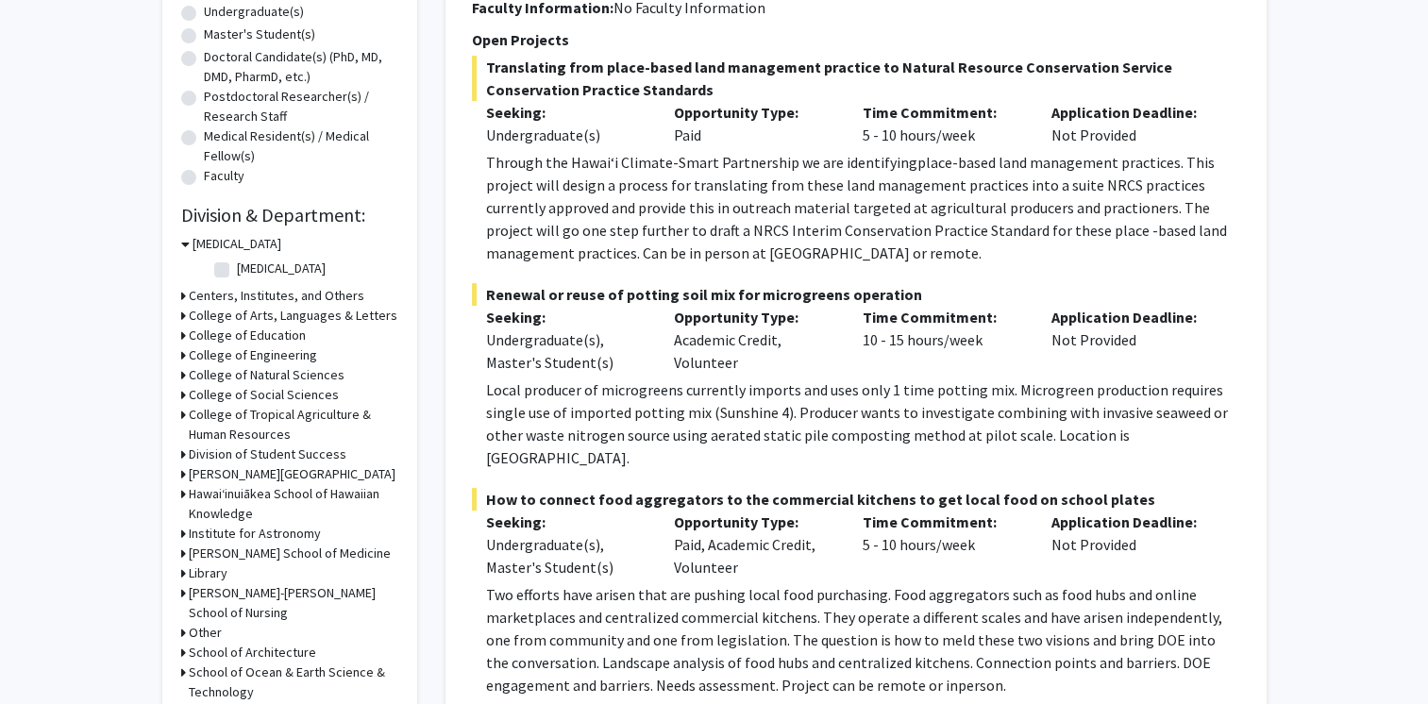
click at [301, 354] on h3 "College of Engineering" at bounding box center [253, 355] width 128 height 20
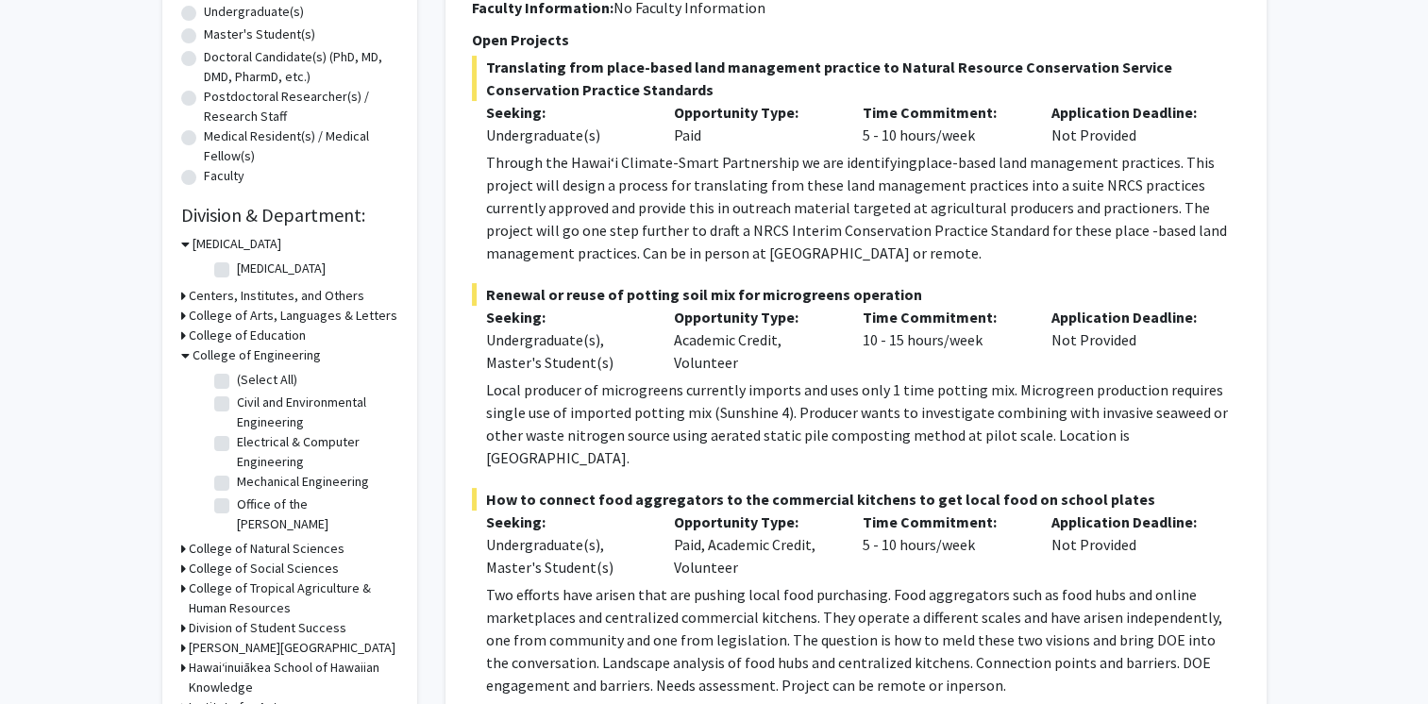
click at [237, 399] on label "Civil and Environmental Engineering" at bounding box center [315, 413] width 157 height 40
click at [237, 399] on input "Civil and Environmental Engineering" at bounding box center [243, 399] width 12 height 12
checkbox input "true"
